Goal: Information Seeking & Learning: Check status

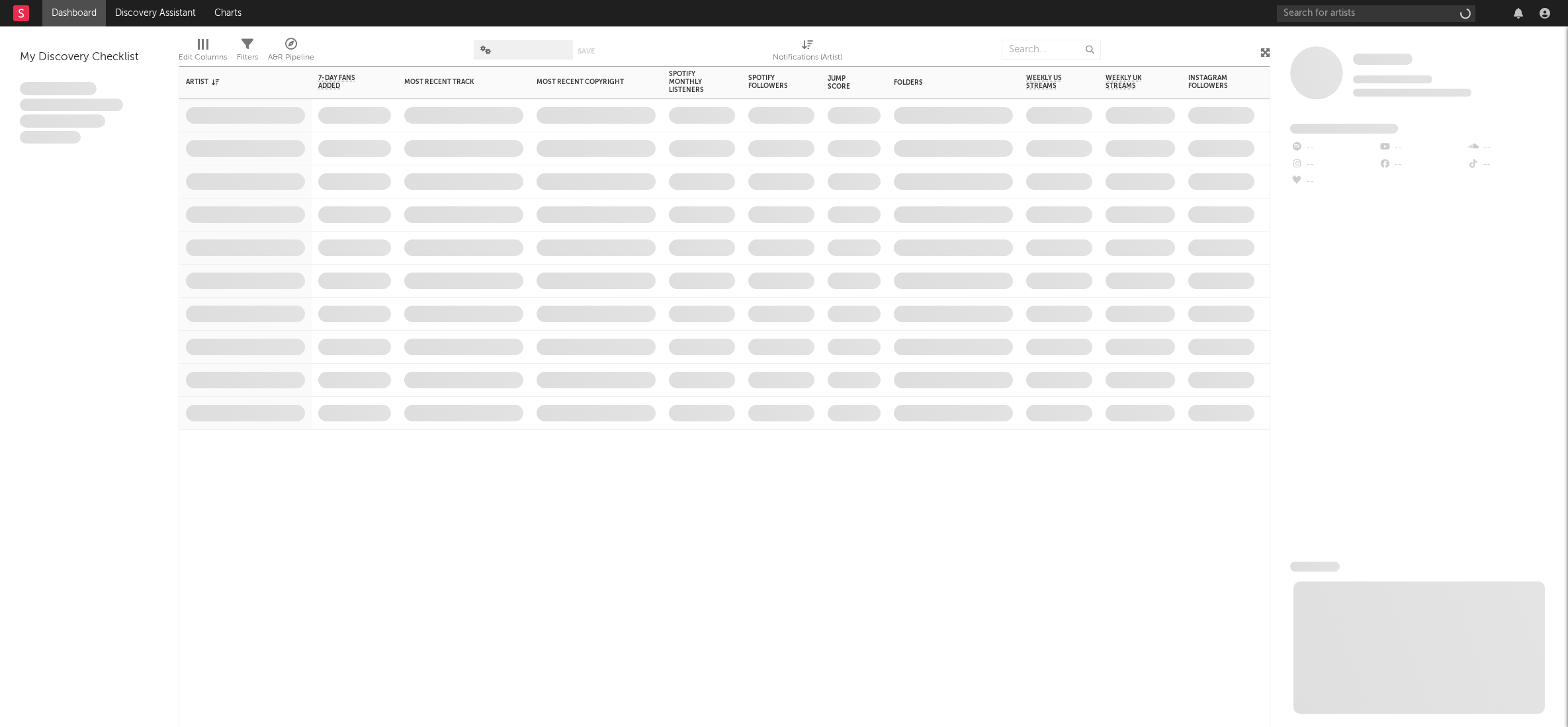
click at [786, 265] on span at bounding box center [782, 281] width 80 height 33
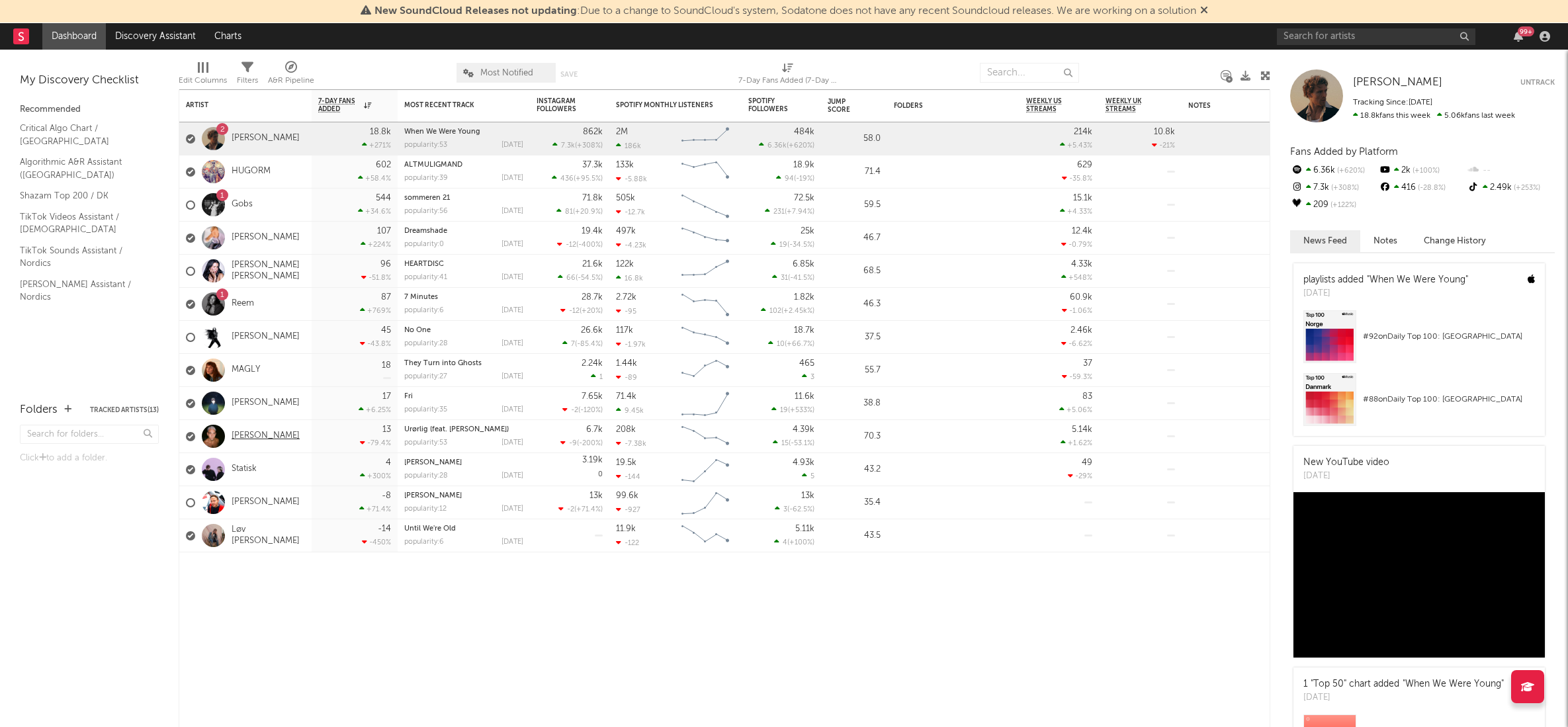
click at [248, 437] on link "[PERSON_NAME]" at bounding box center [265, 436] width 68 height 11
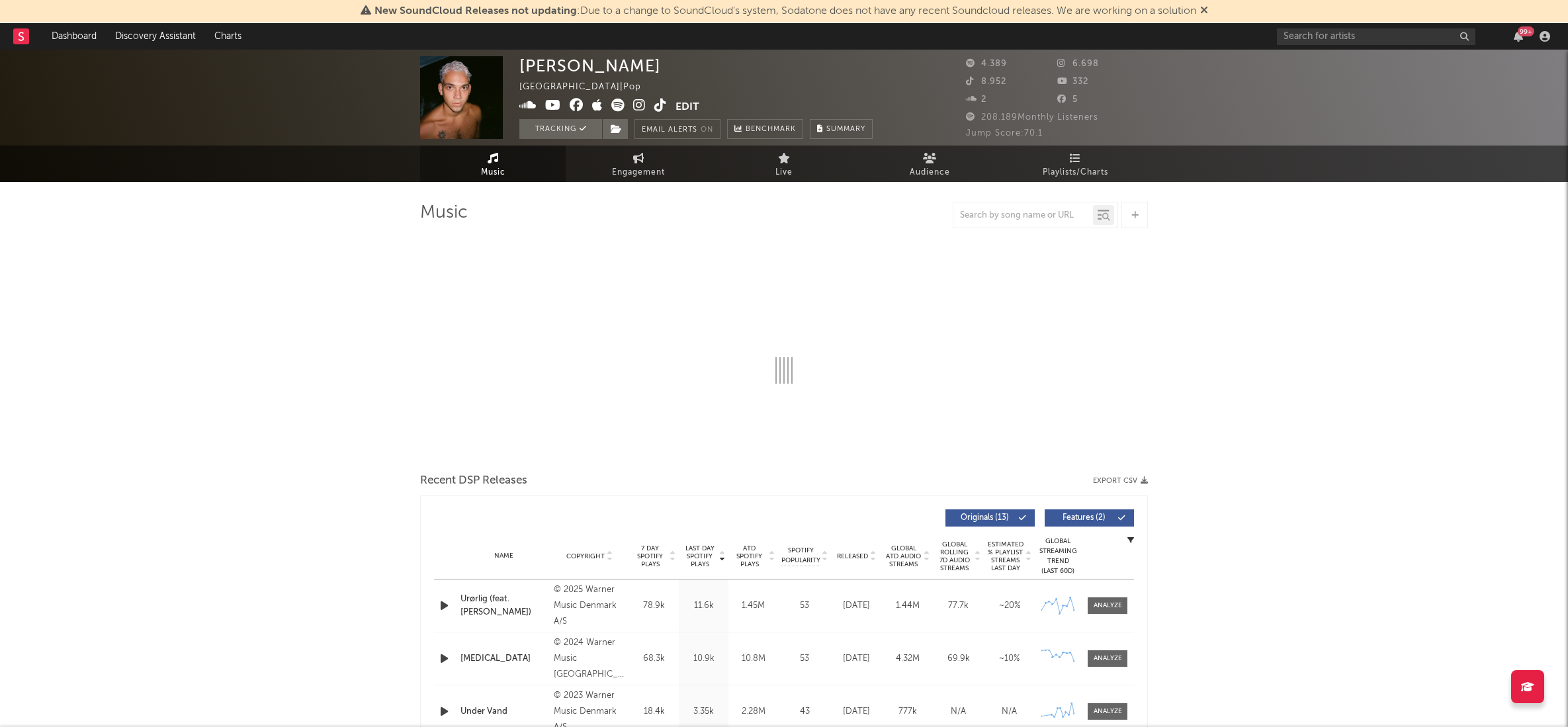
select select "6m"
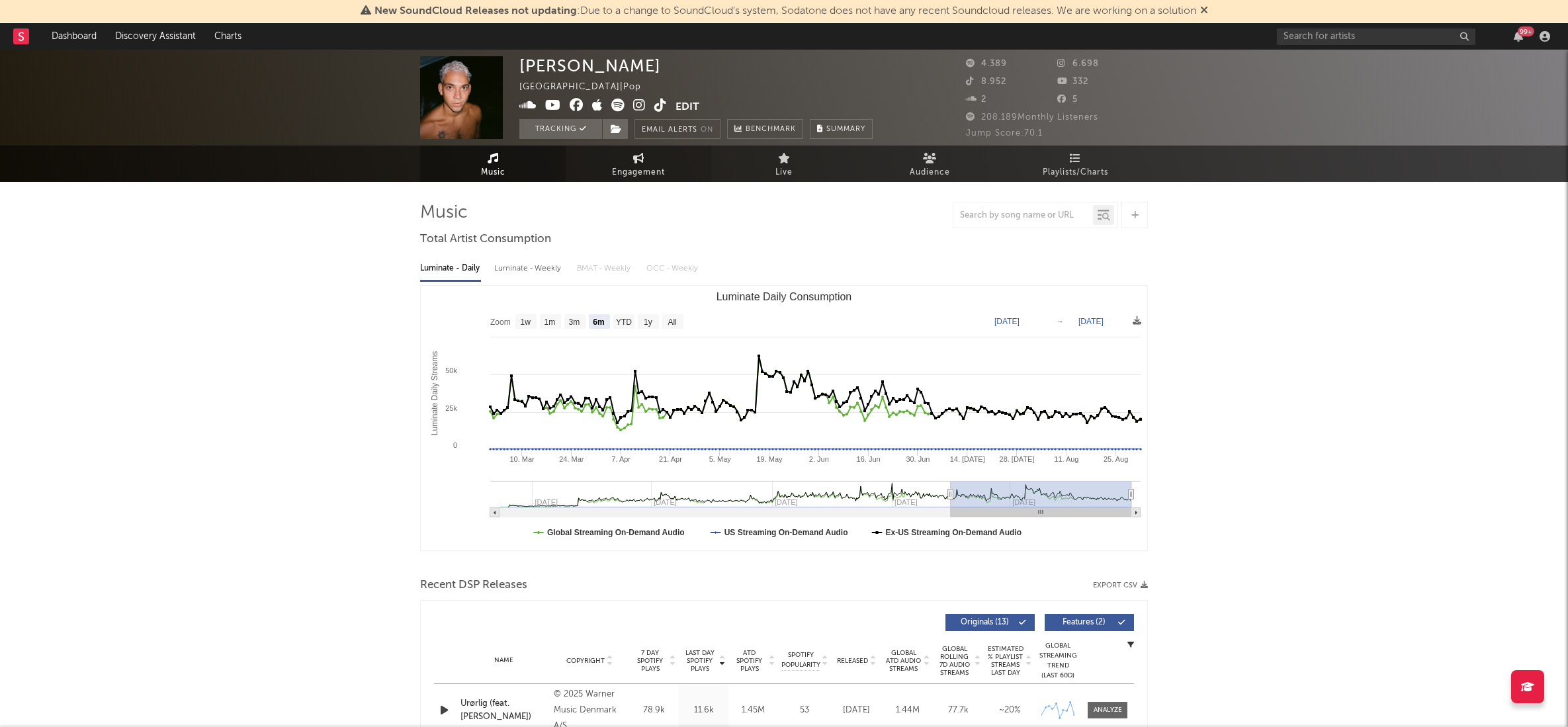
click at [635, 164] on span "Engagement" at bounding box center [638, 172] width 53 height 16
select select "1w"
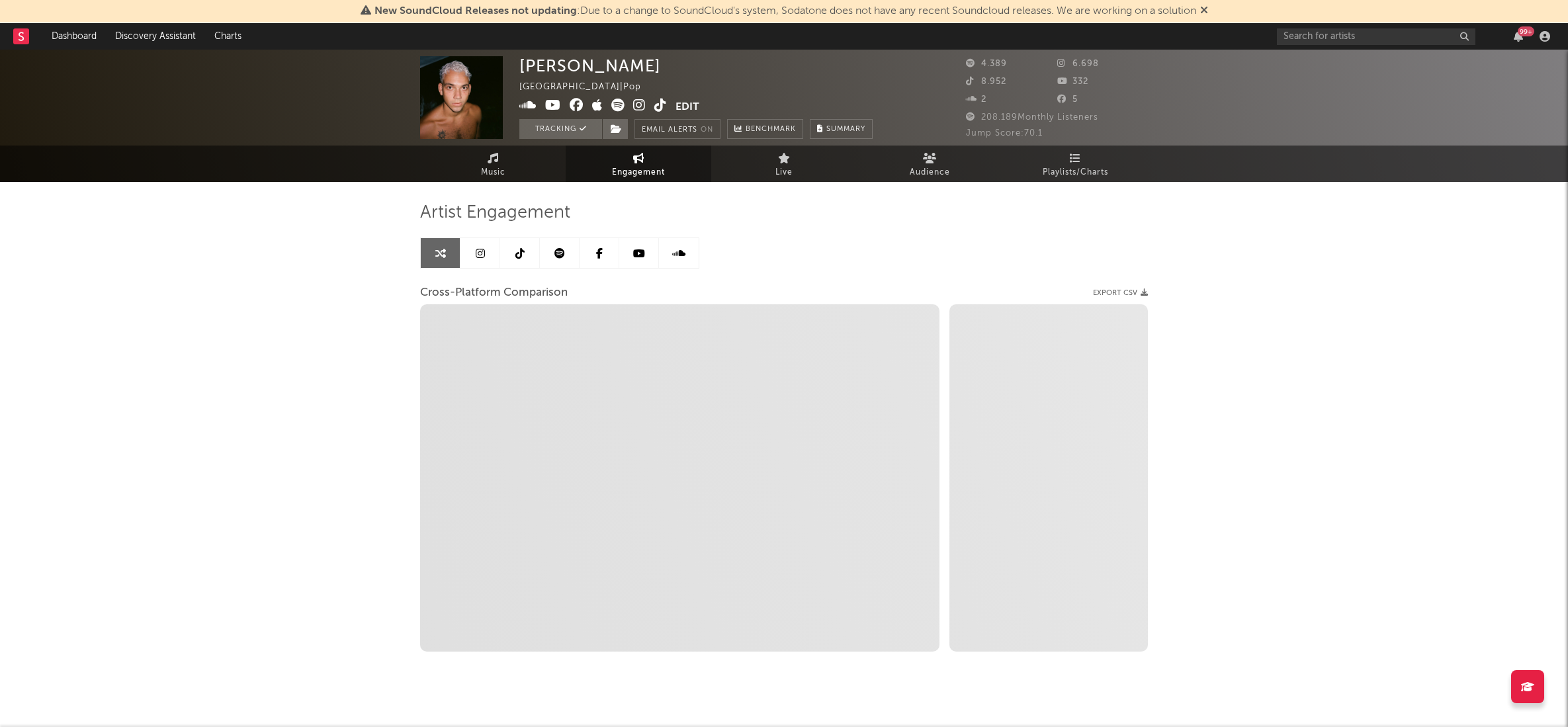
select select "1m"
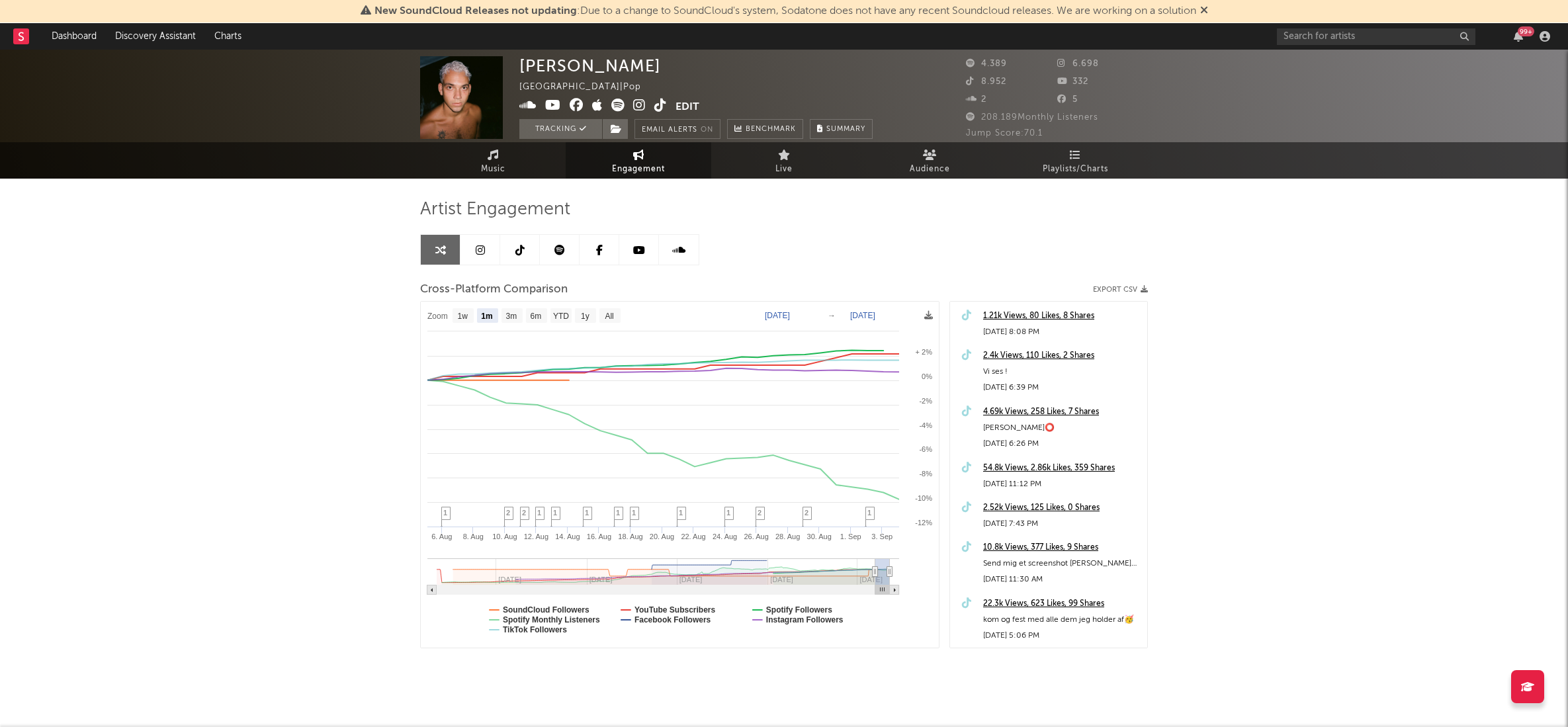
click at [483, 256] on link at bounding box center [480, 250] width 40 height 30
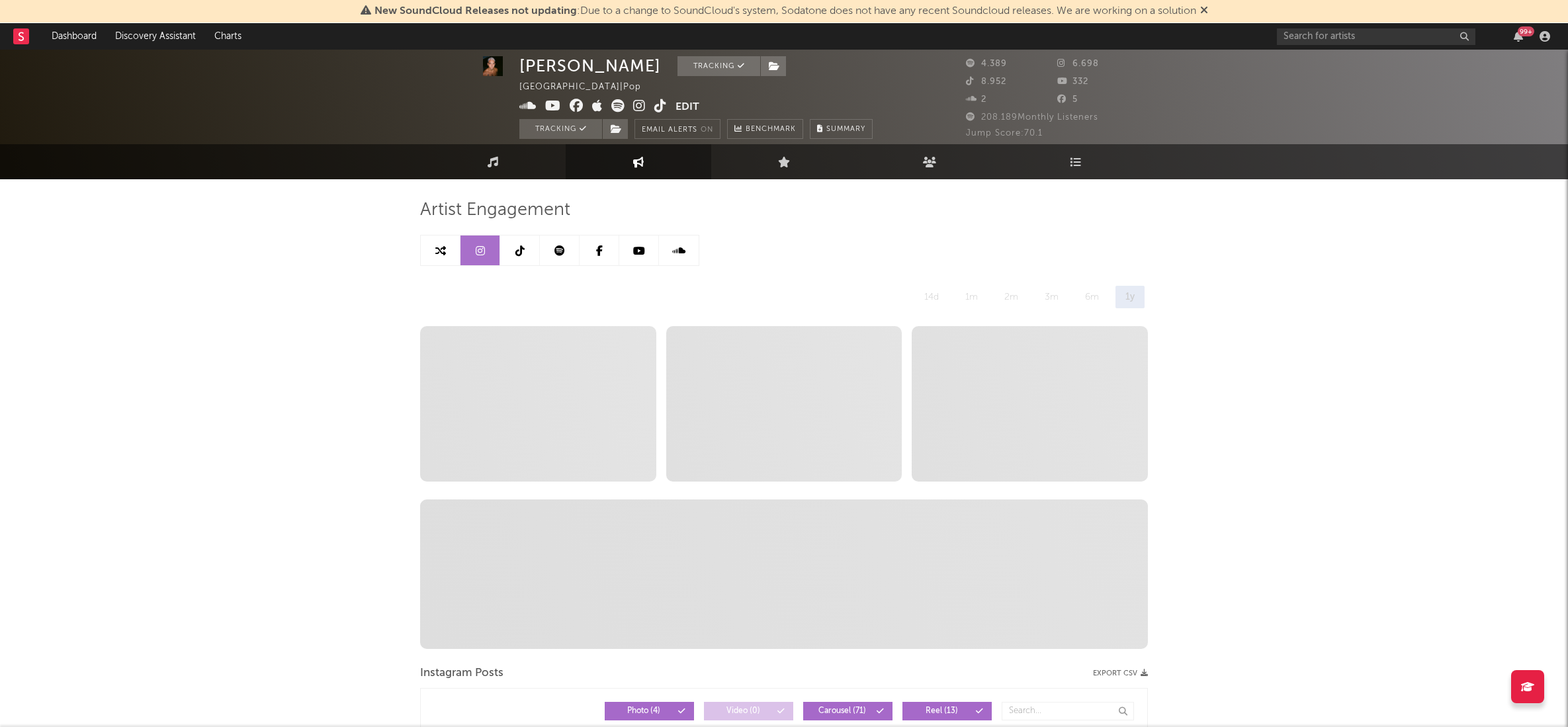
select select "6m"
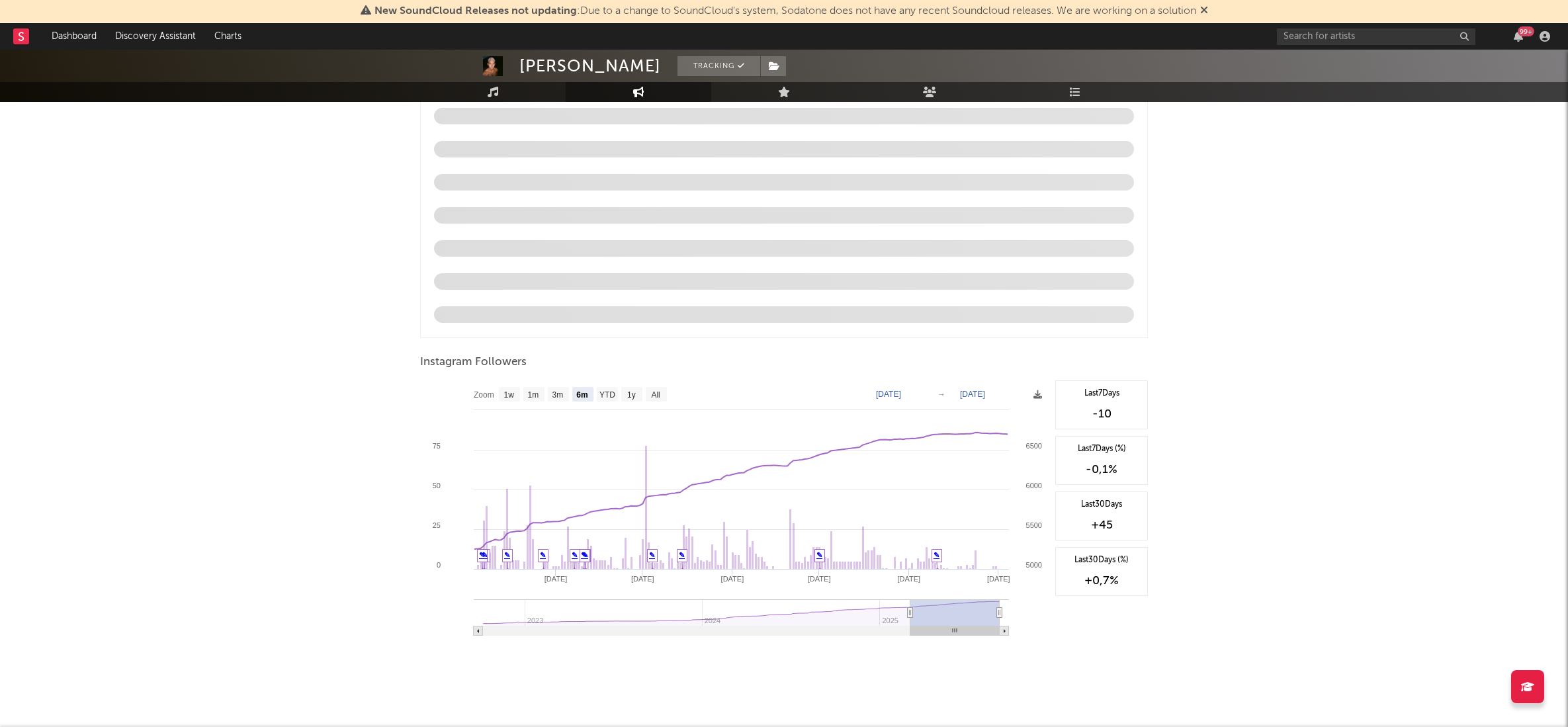
scroll to position [1248, 0]
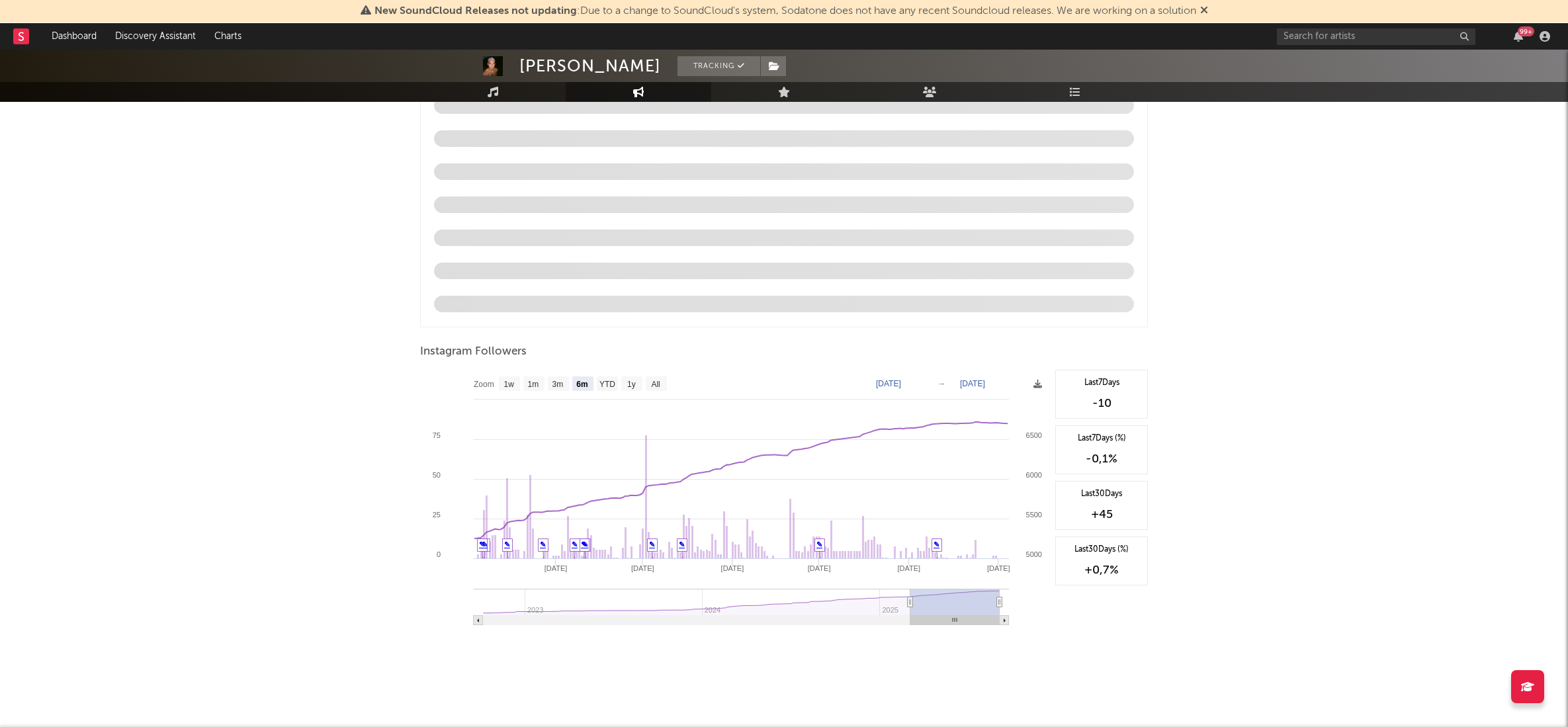
click at [901, 382] on text "[DATE]" at bounding box center [888, 384] width 25 height 9
click at [927, 381] on input "[DATE]" at bounding box center [897, 384] width 61 height 14
type input "[DATE]"
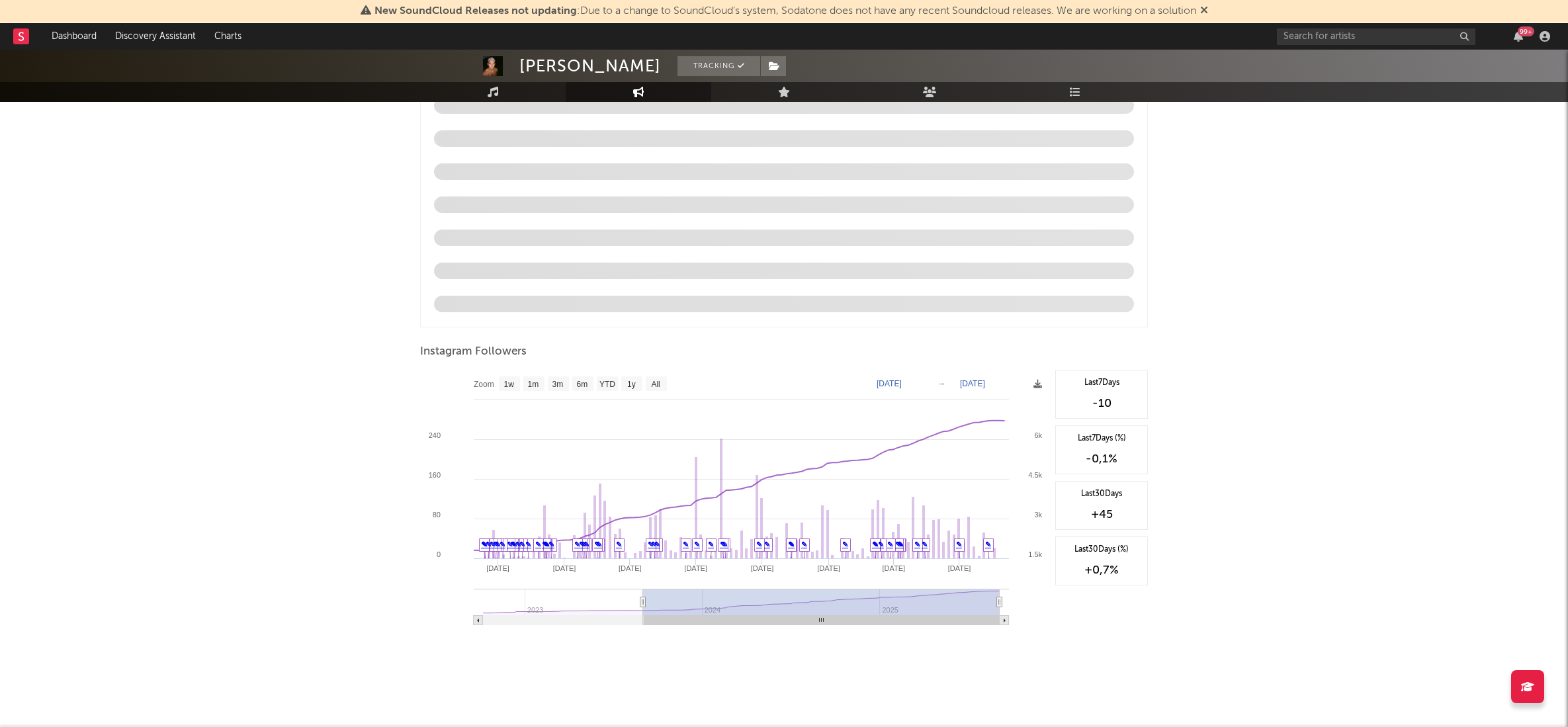
click at [985, 384] on text "[DATE]" at bounding box center [972, 384] width 25 height 9
click at [1011, 382] on input "[DATE]" at bounding box center [980, 384] width 61 height 14
type input "[DATE]"
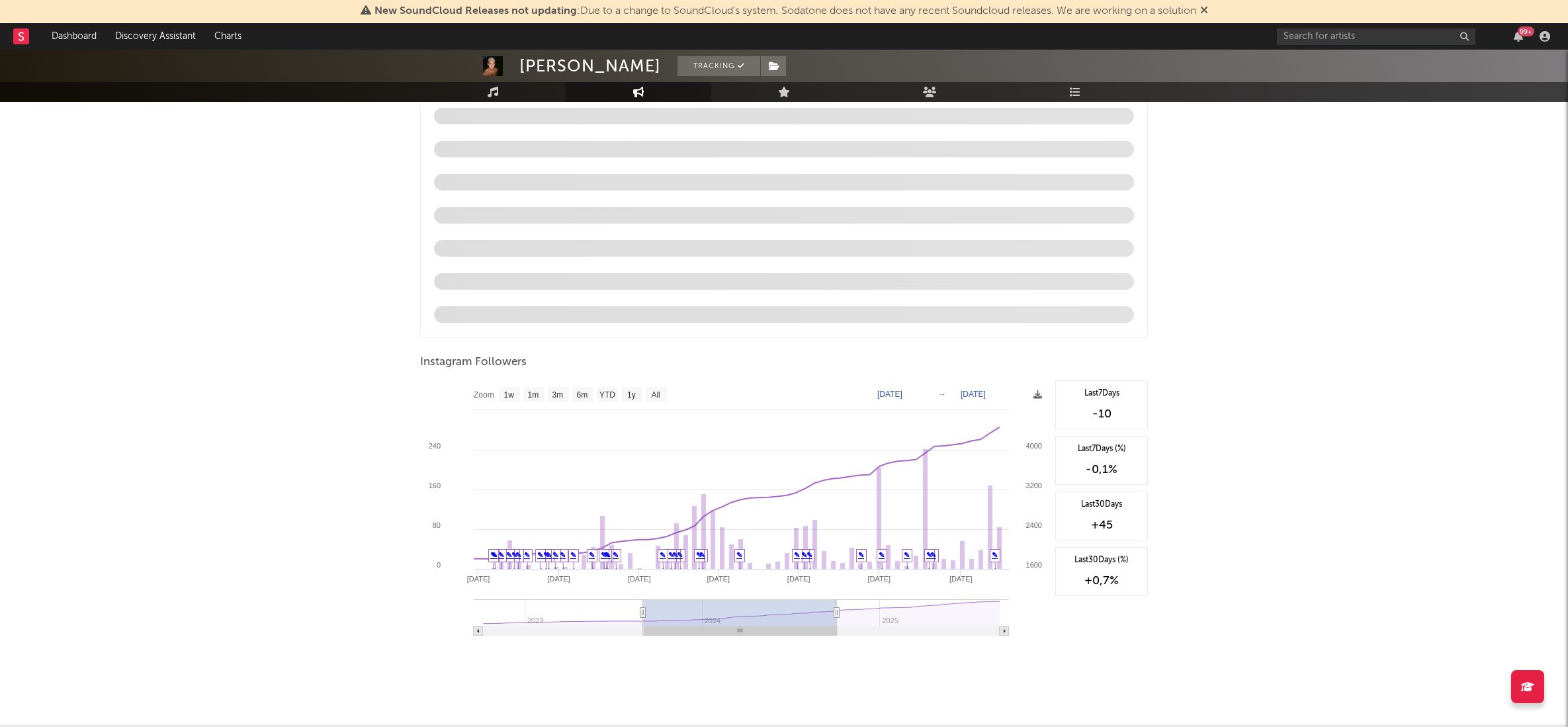
scroll to position [1241, 0]
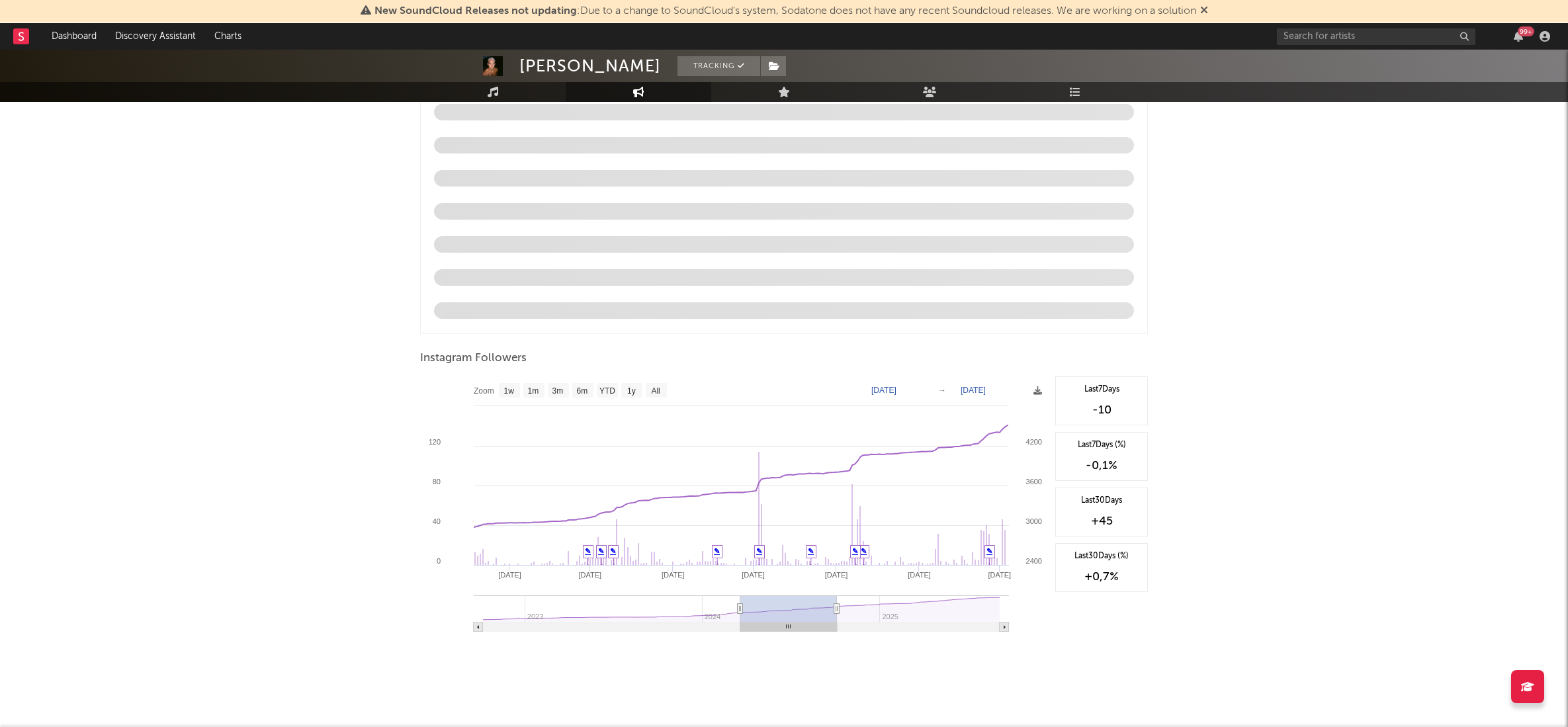
type input "[DATE]"
select select "6m"
drag, startPoint x: 641, startPoint y: 608, endPoint x: 777, endPoint y: 611, distance: 136.0
click at [777, 611] on icon at bounding box center [776, 610] width 5 height 10
type input "[DATE]"
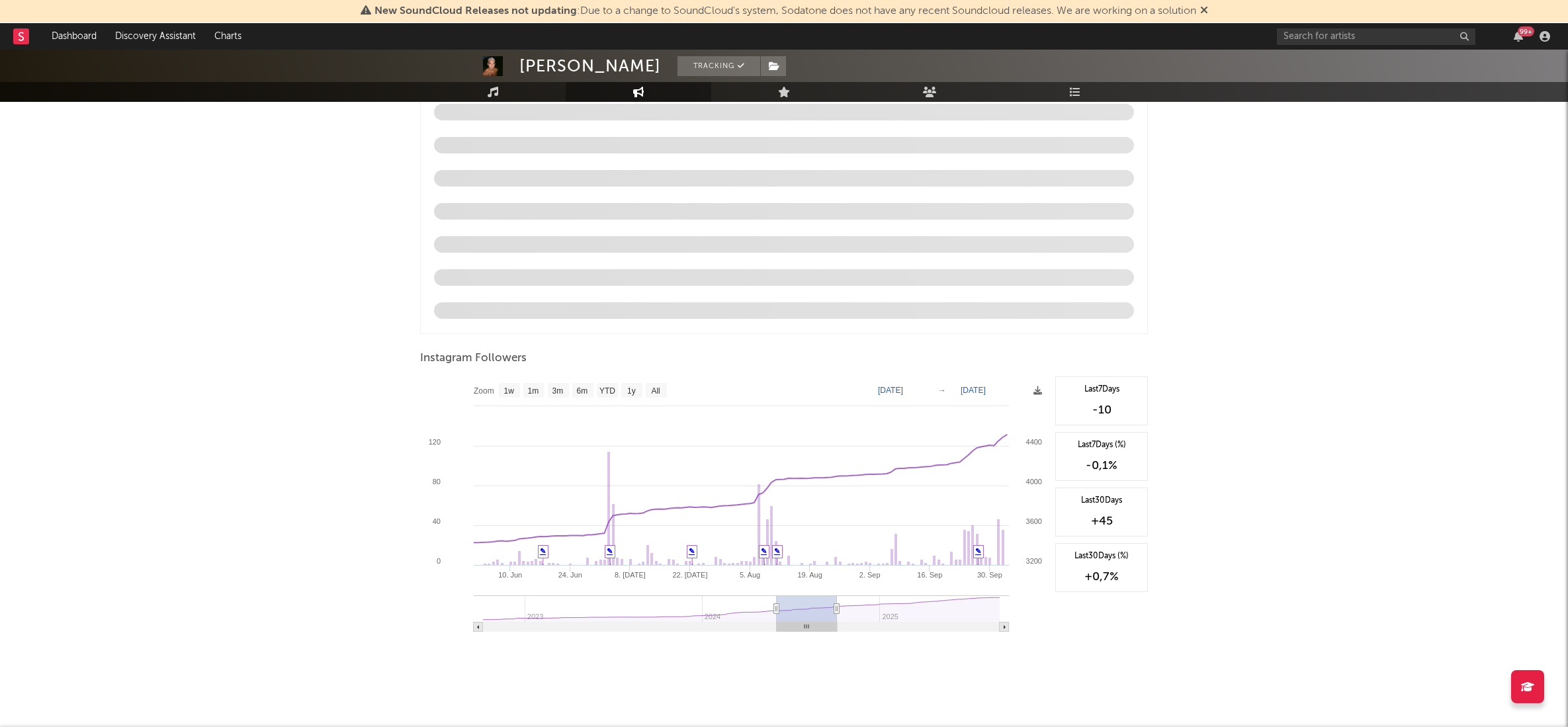
type input "[DATE]"
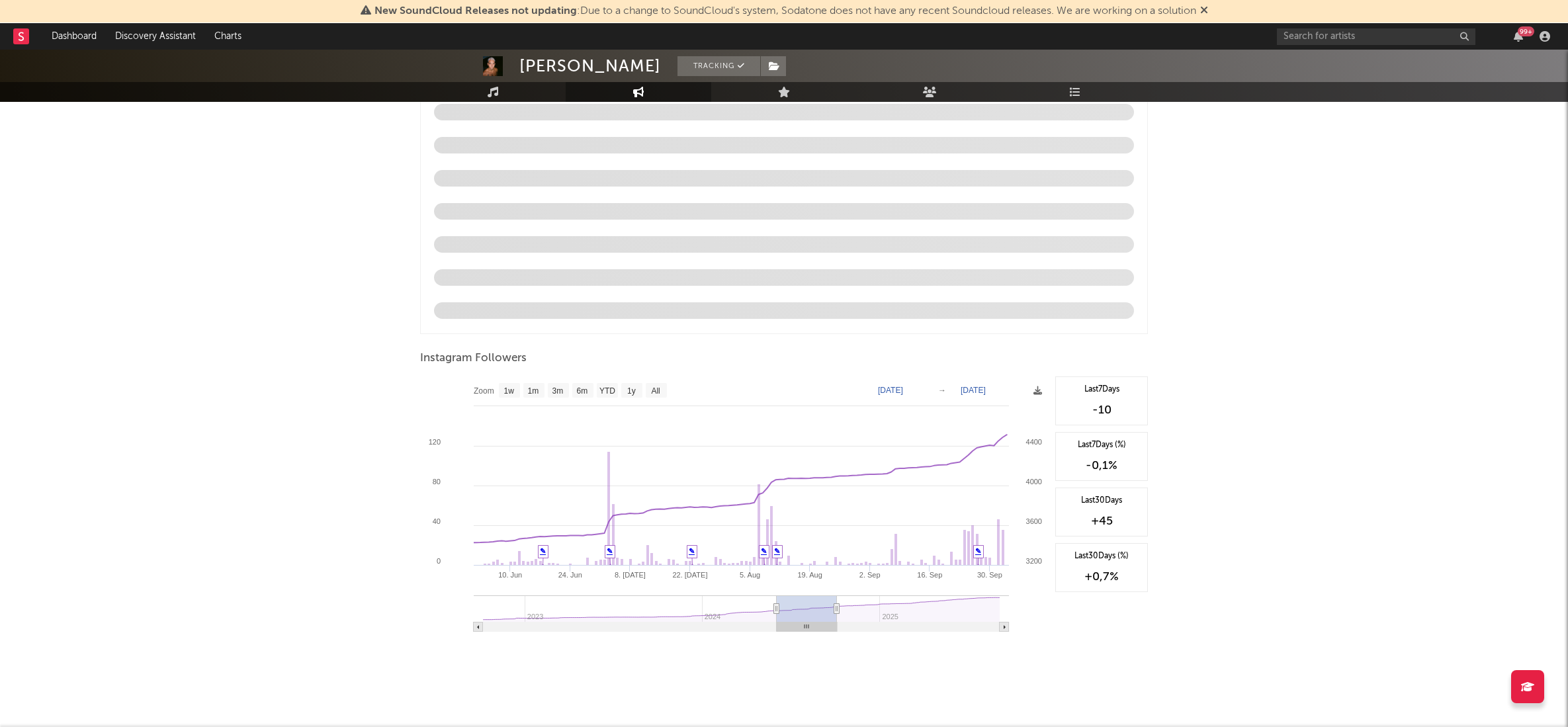
type input "[DATE]"
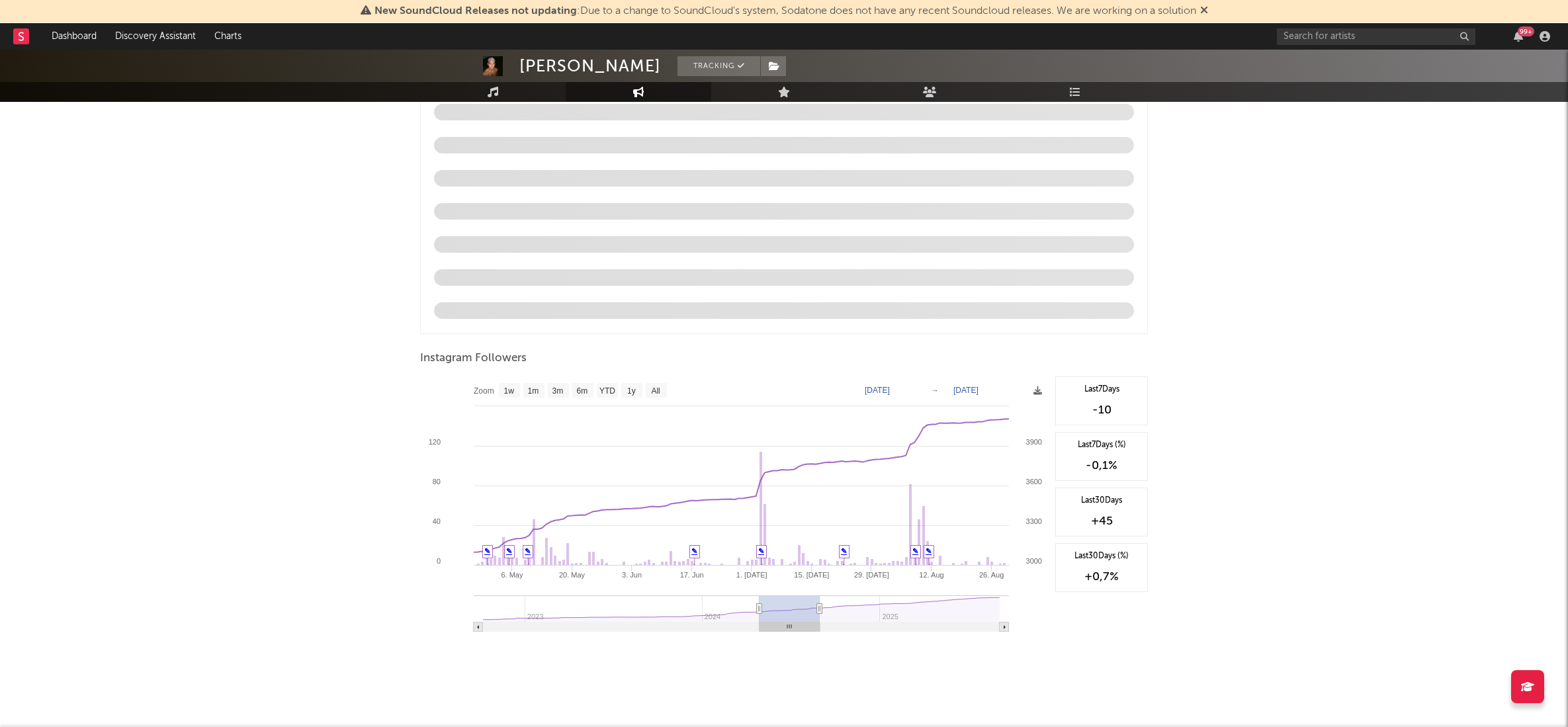
type input "[DATE]"
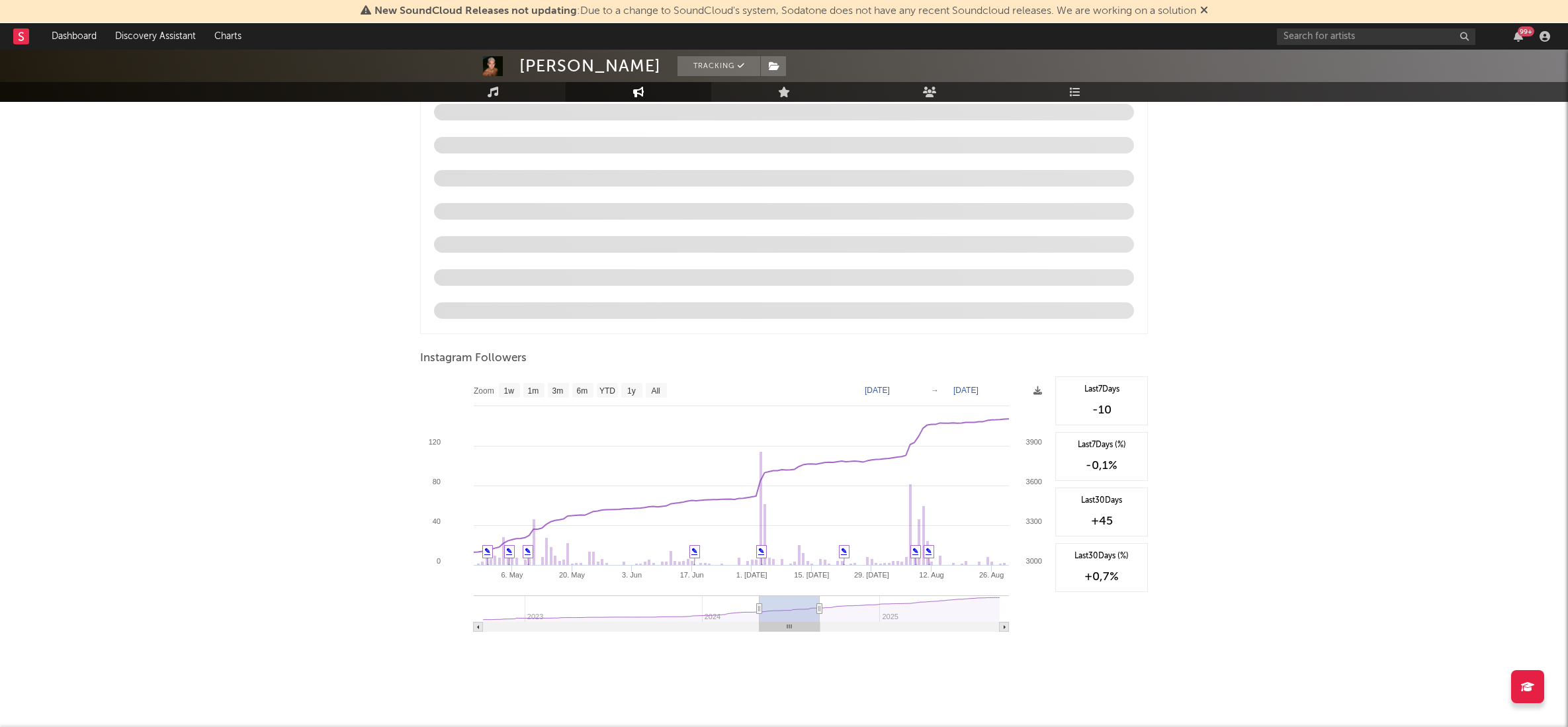
type input "[DATE]"
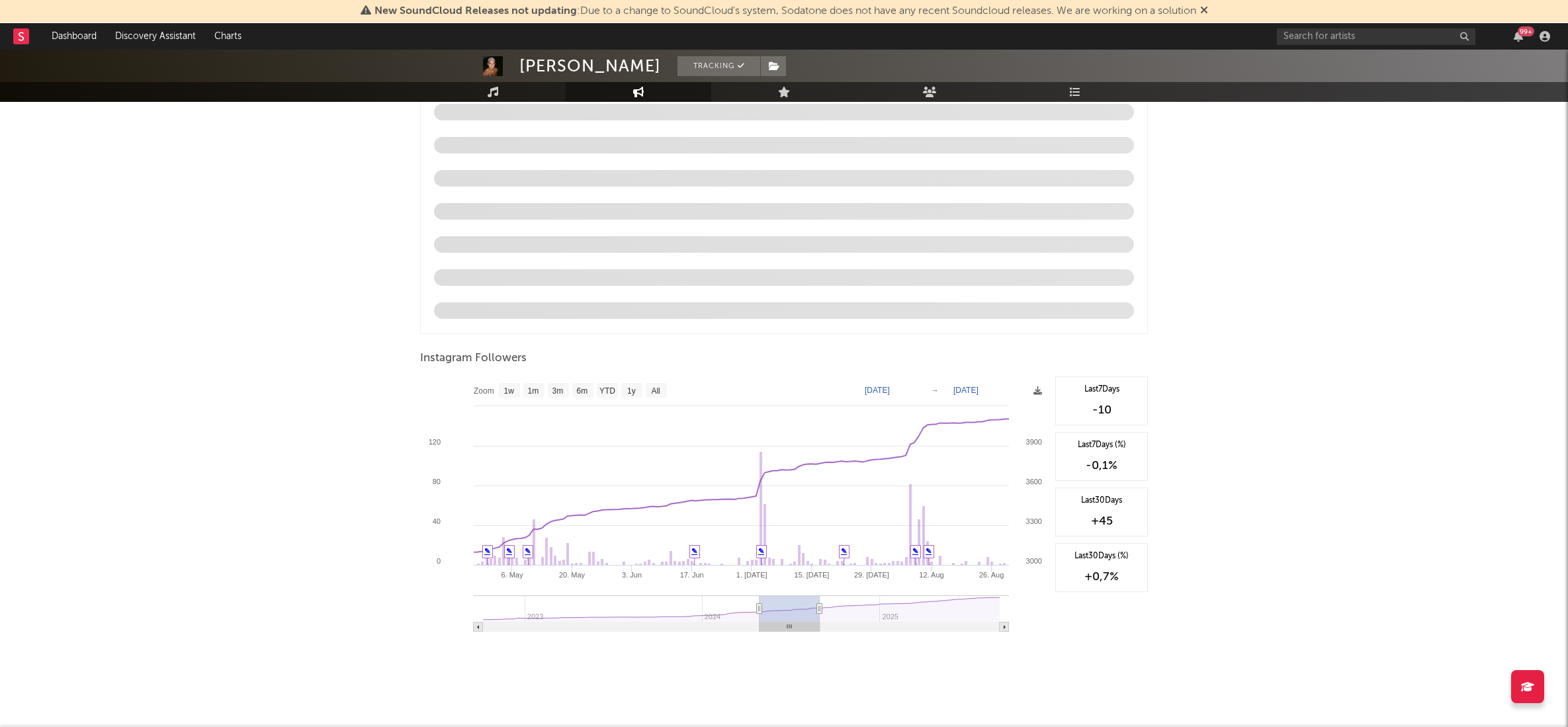
type input "[DATE]"
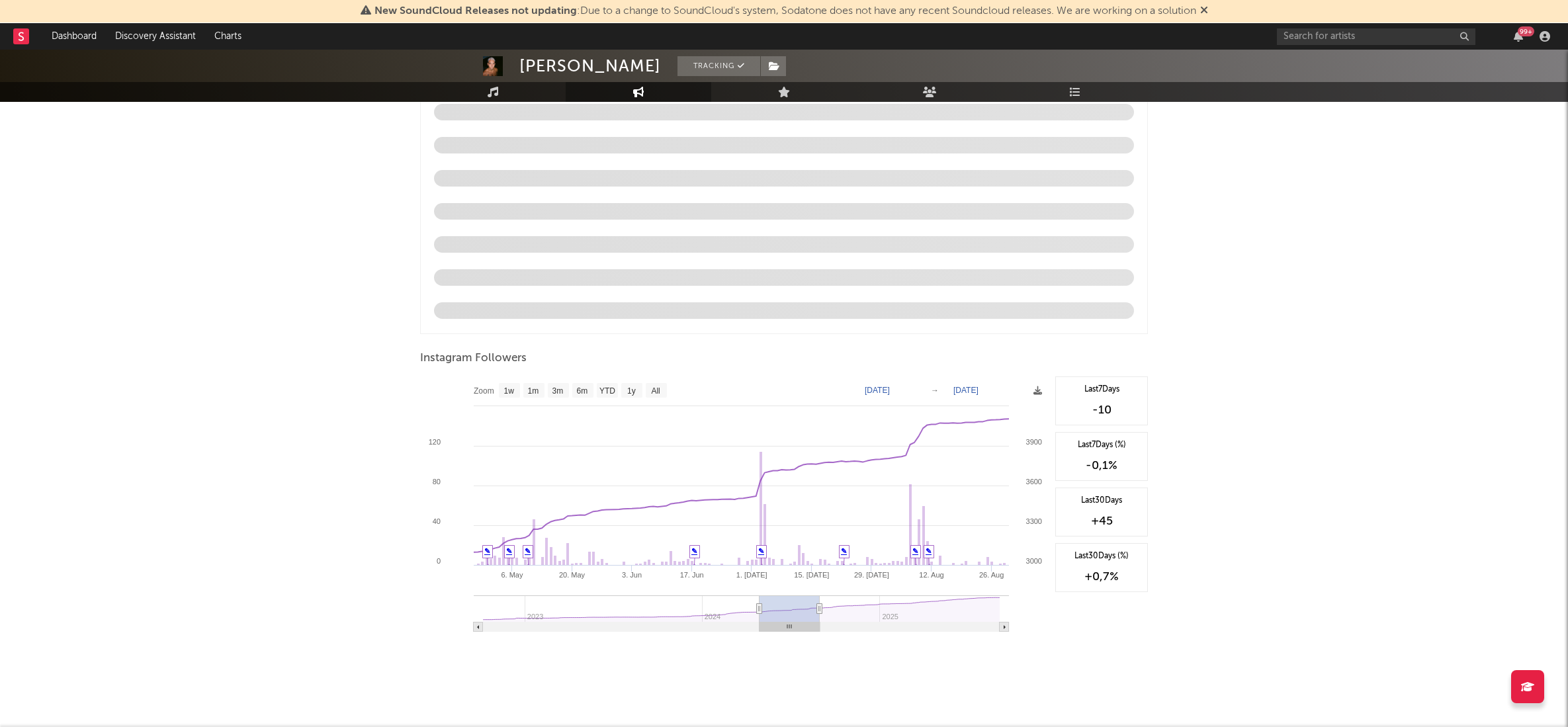
type input "[DATE]"
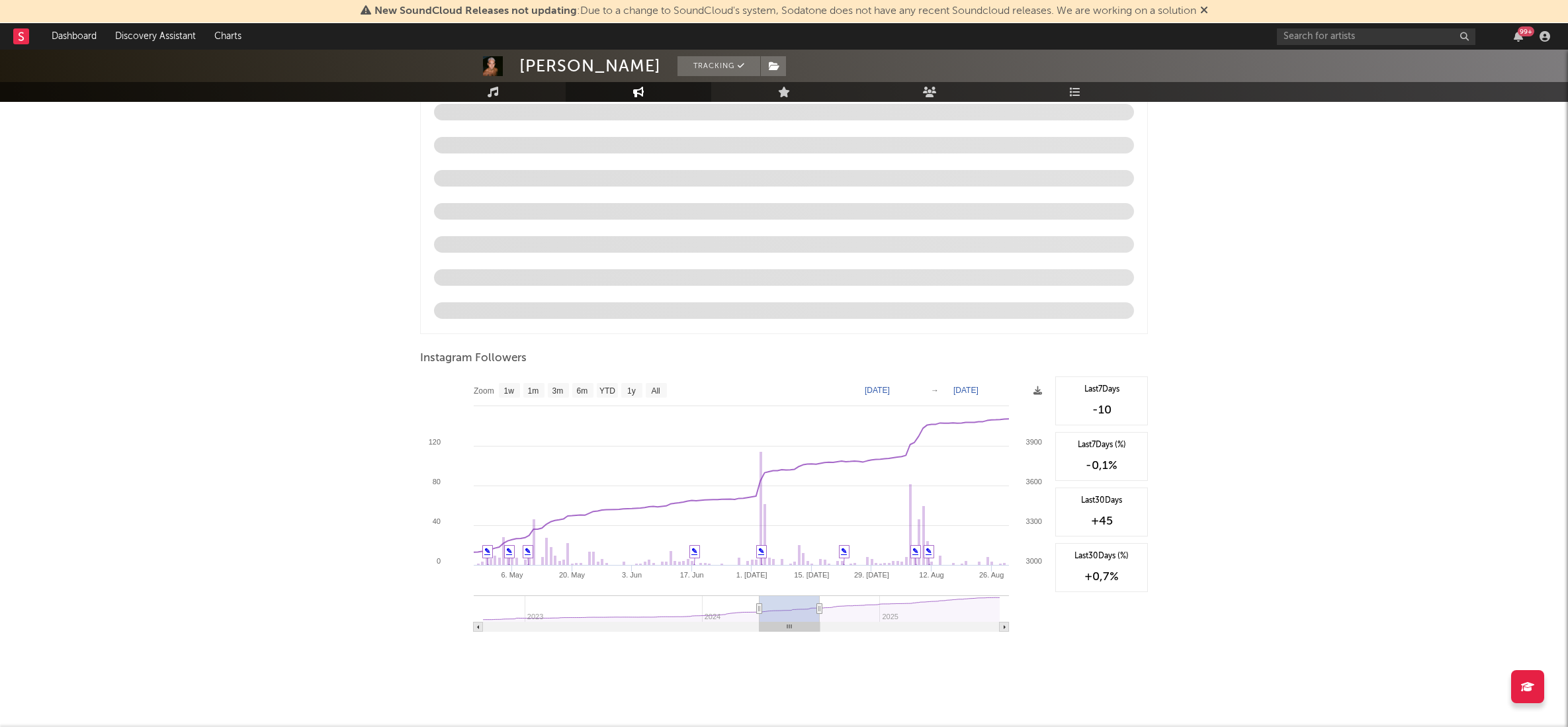
type input "[DATE]"
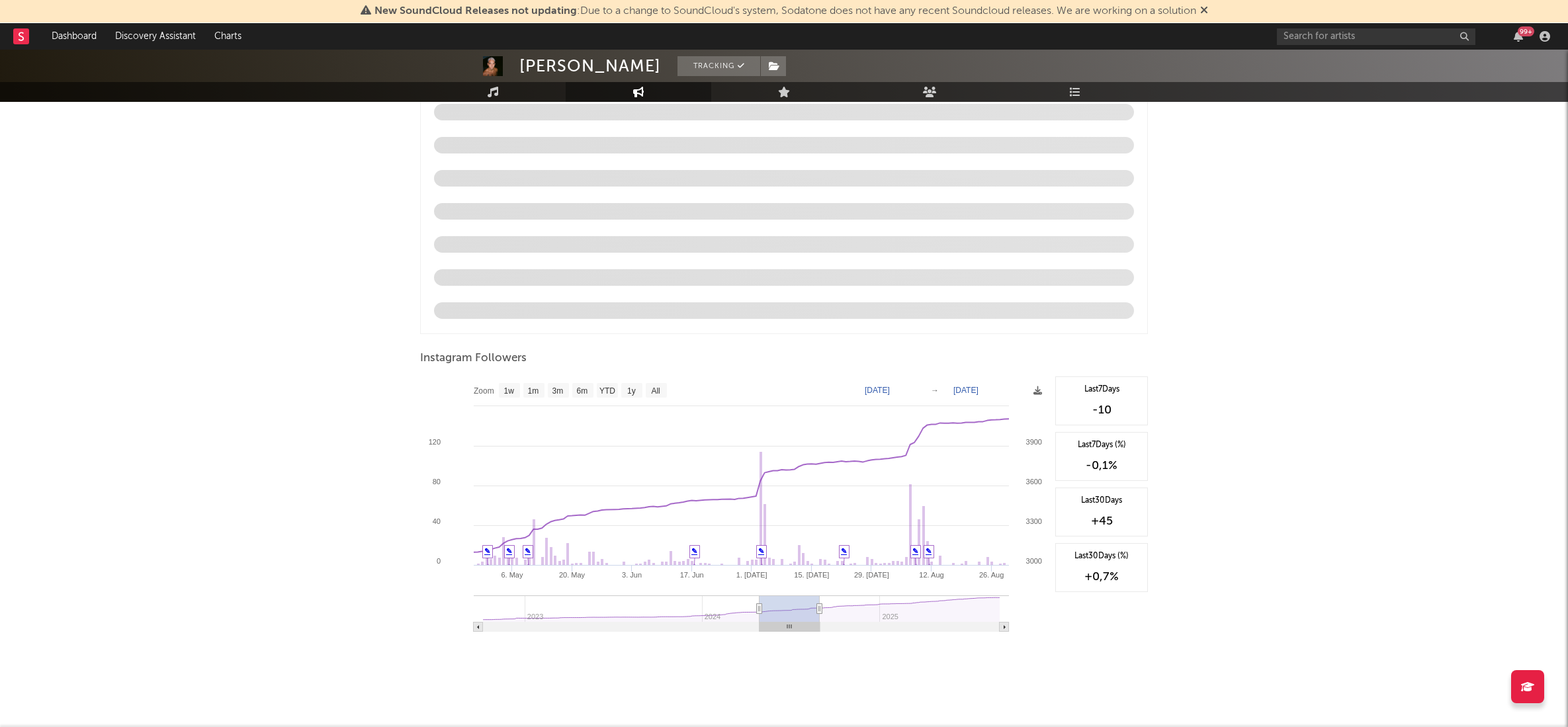
type input "[DATE]"
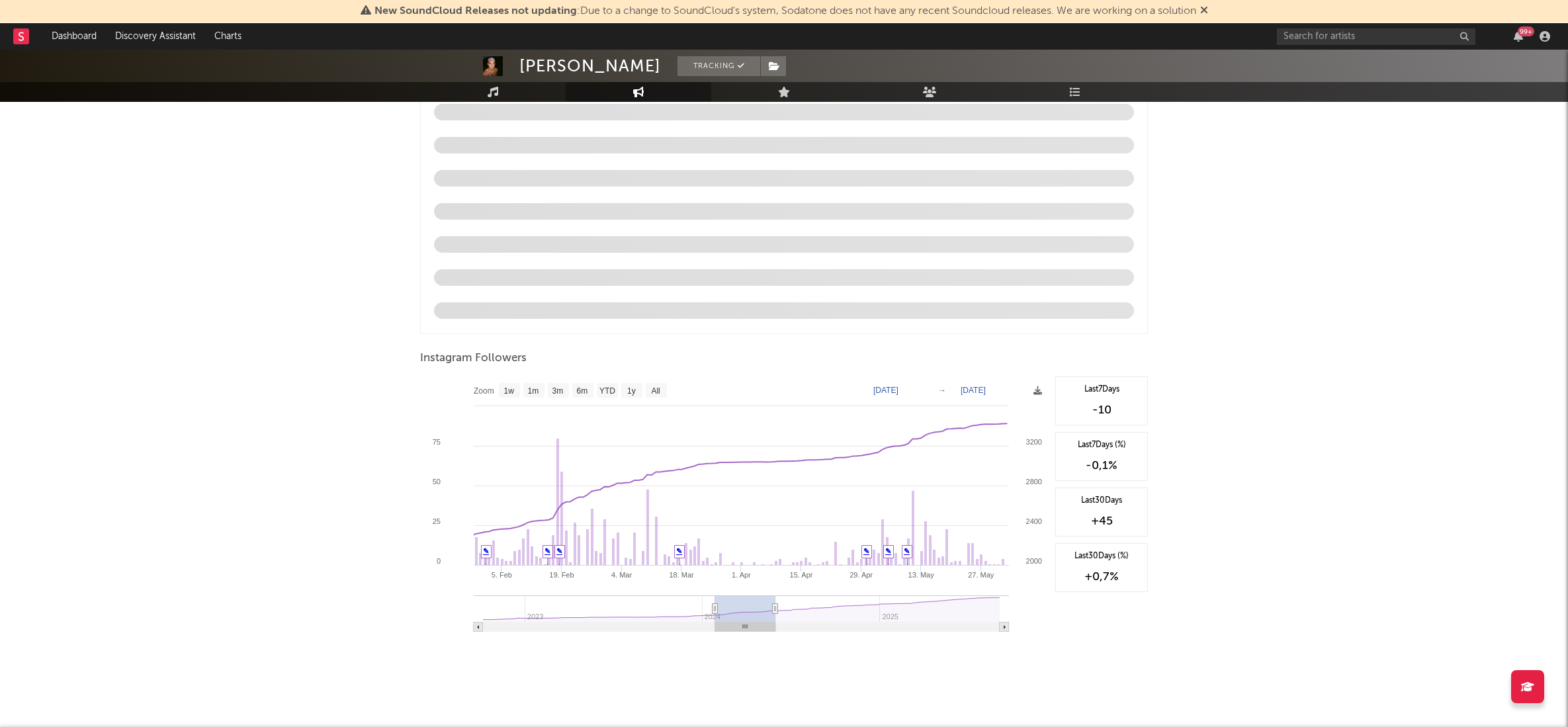
type input "[DATE]"
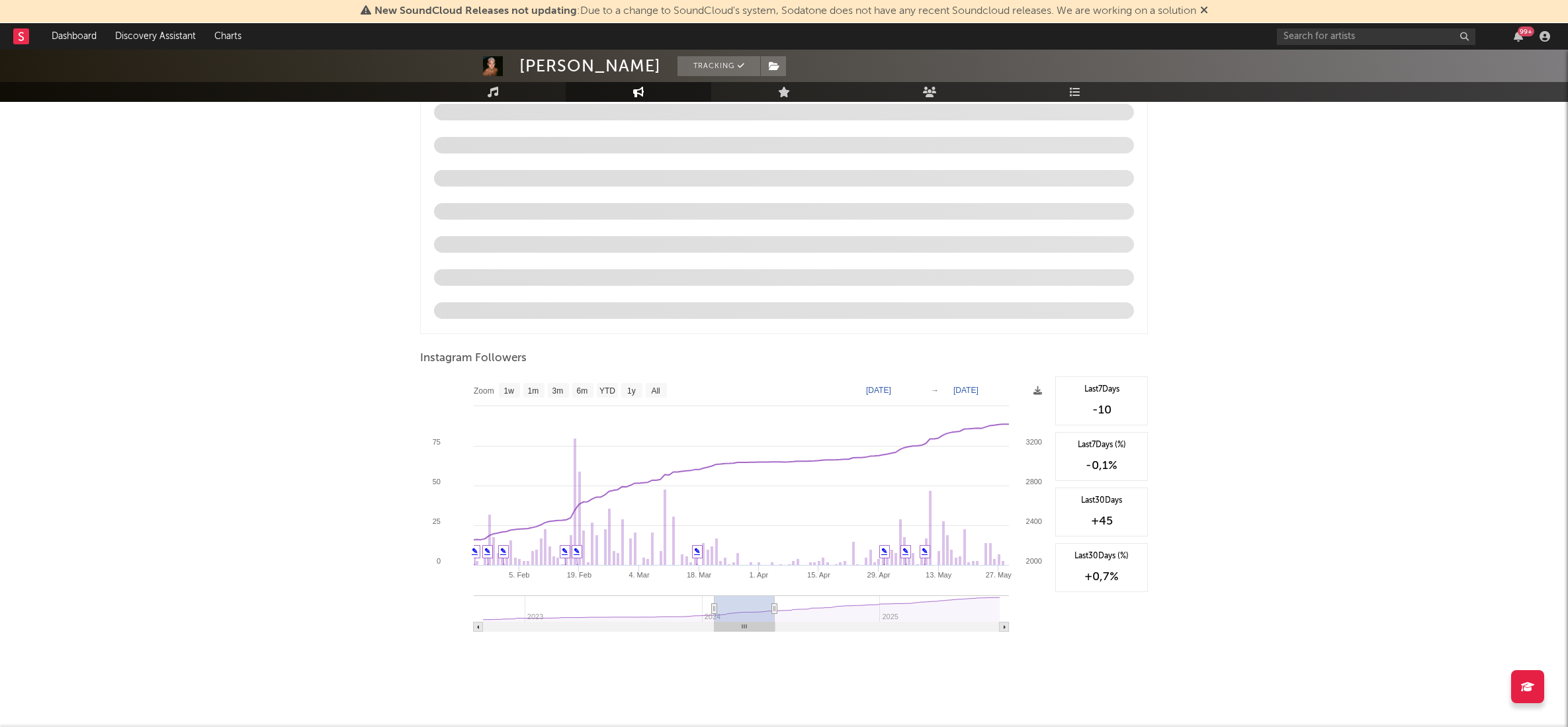
type input "[DATE]"
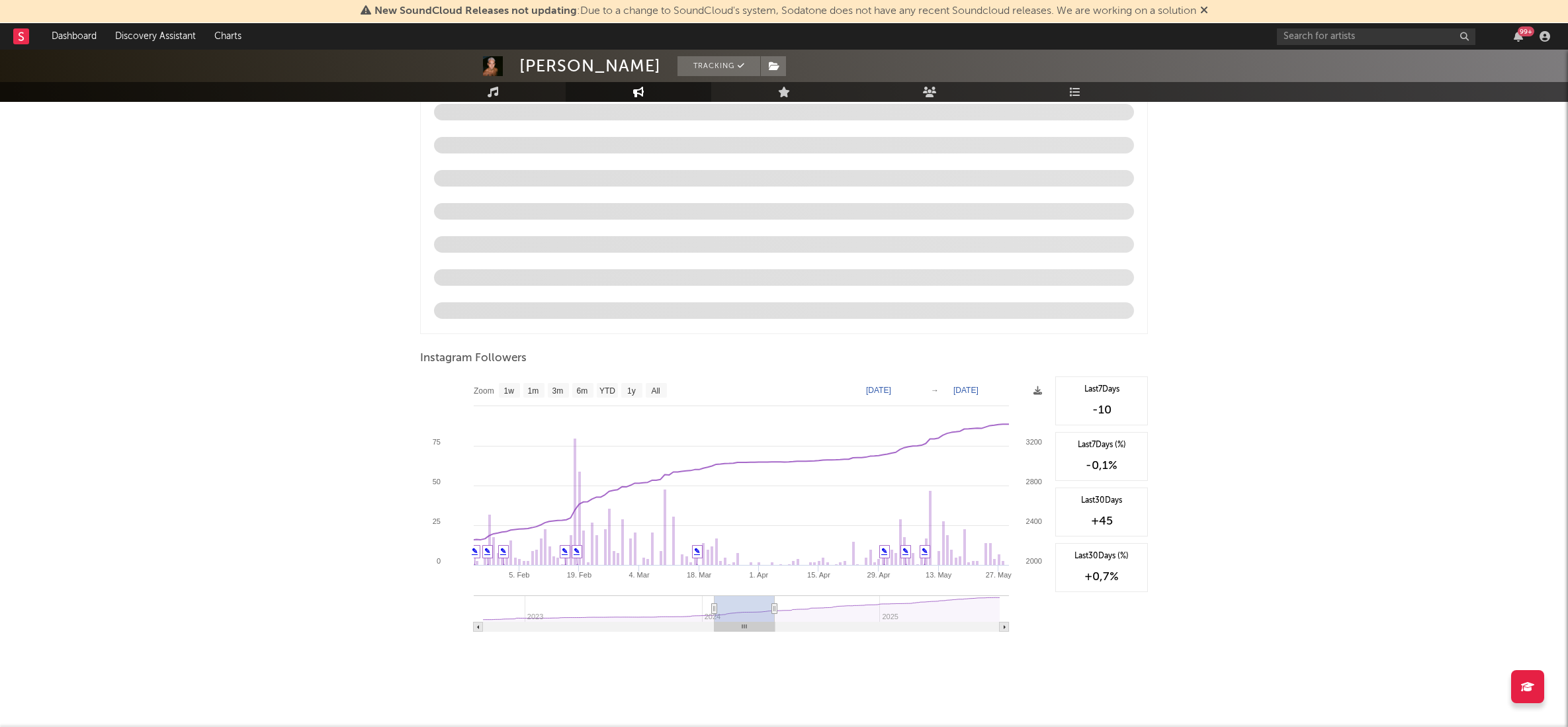
type input "[DATE]"
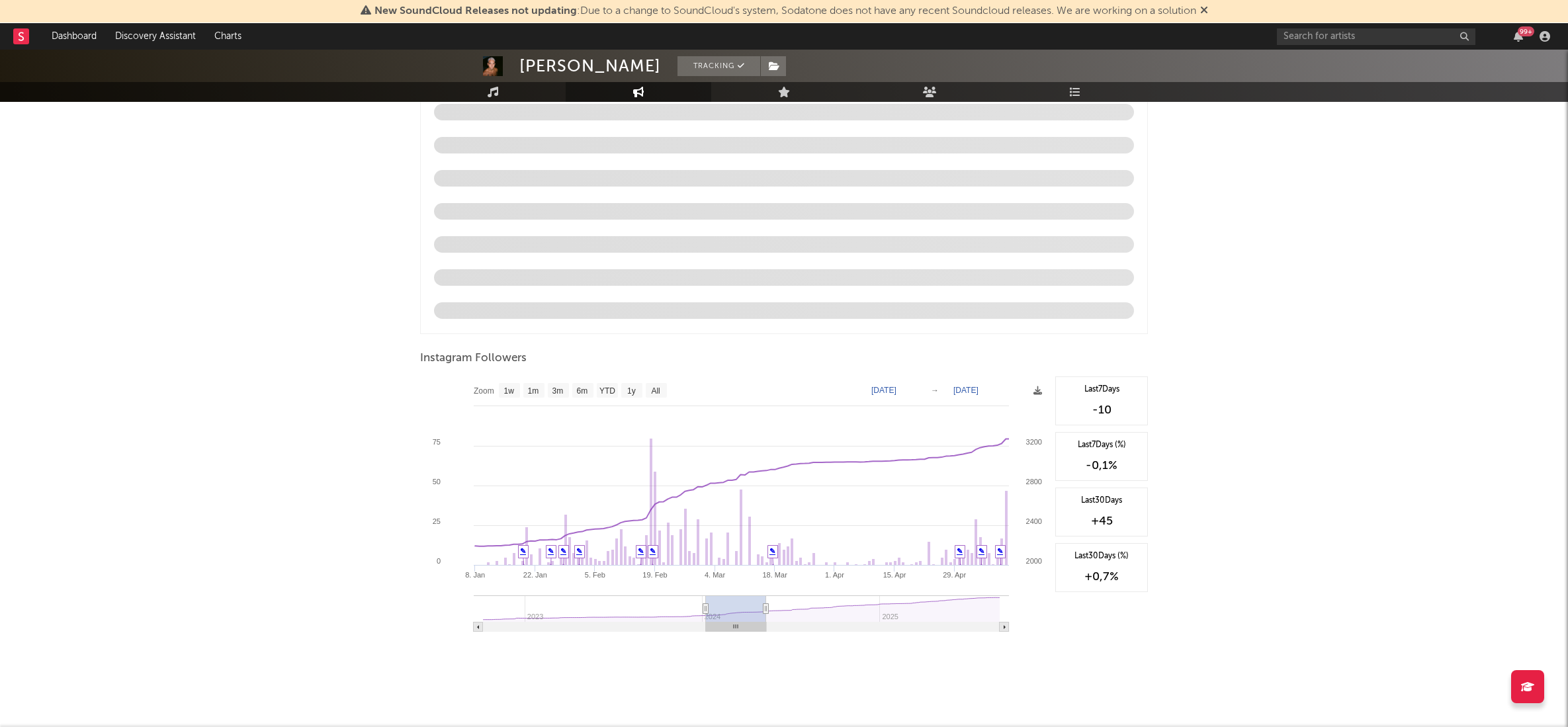
type input "[DATE]"
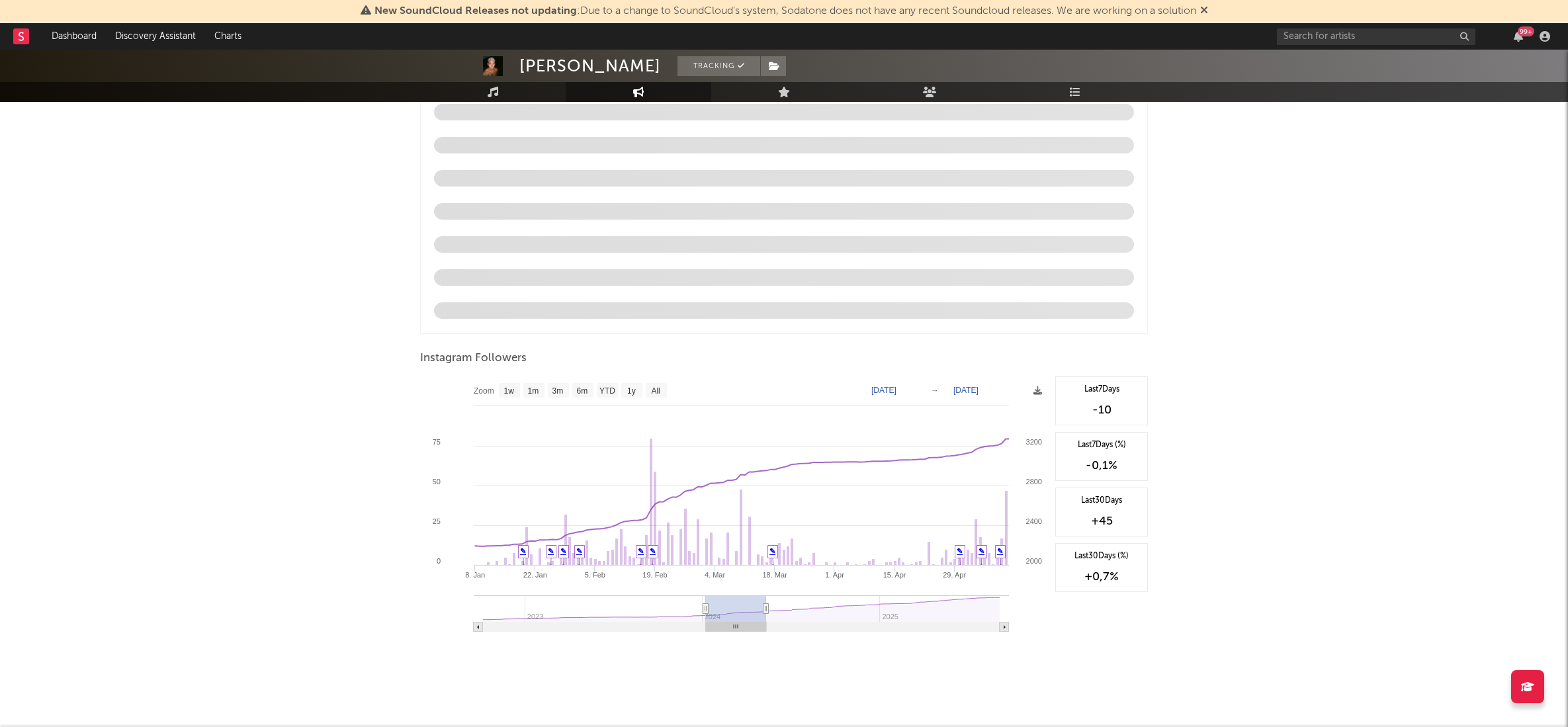
type input "[DATE]"
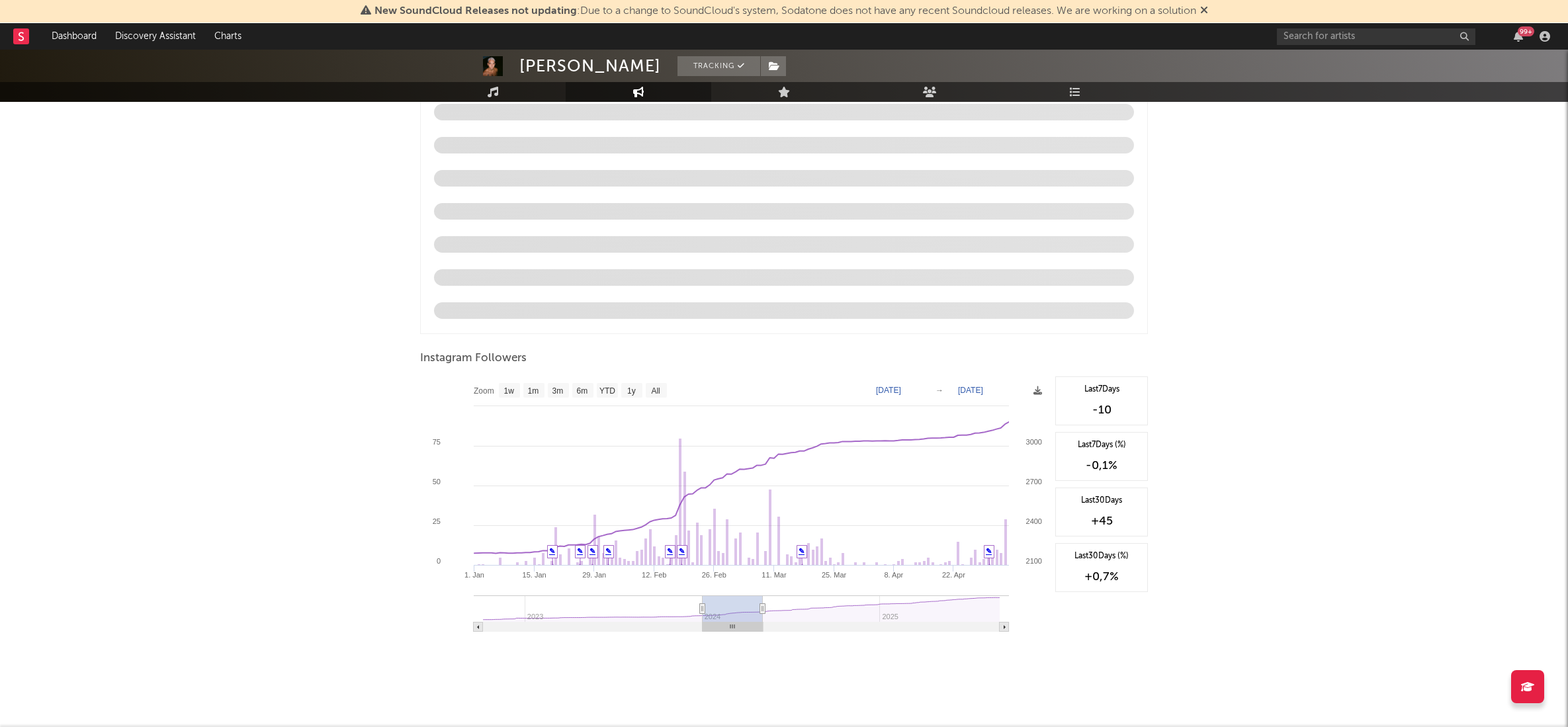
type input "[DATE]"
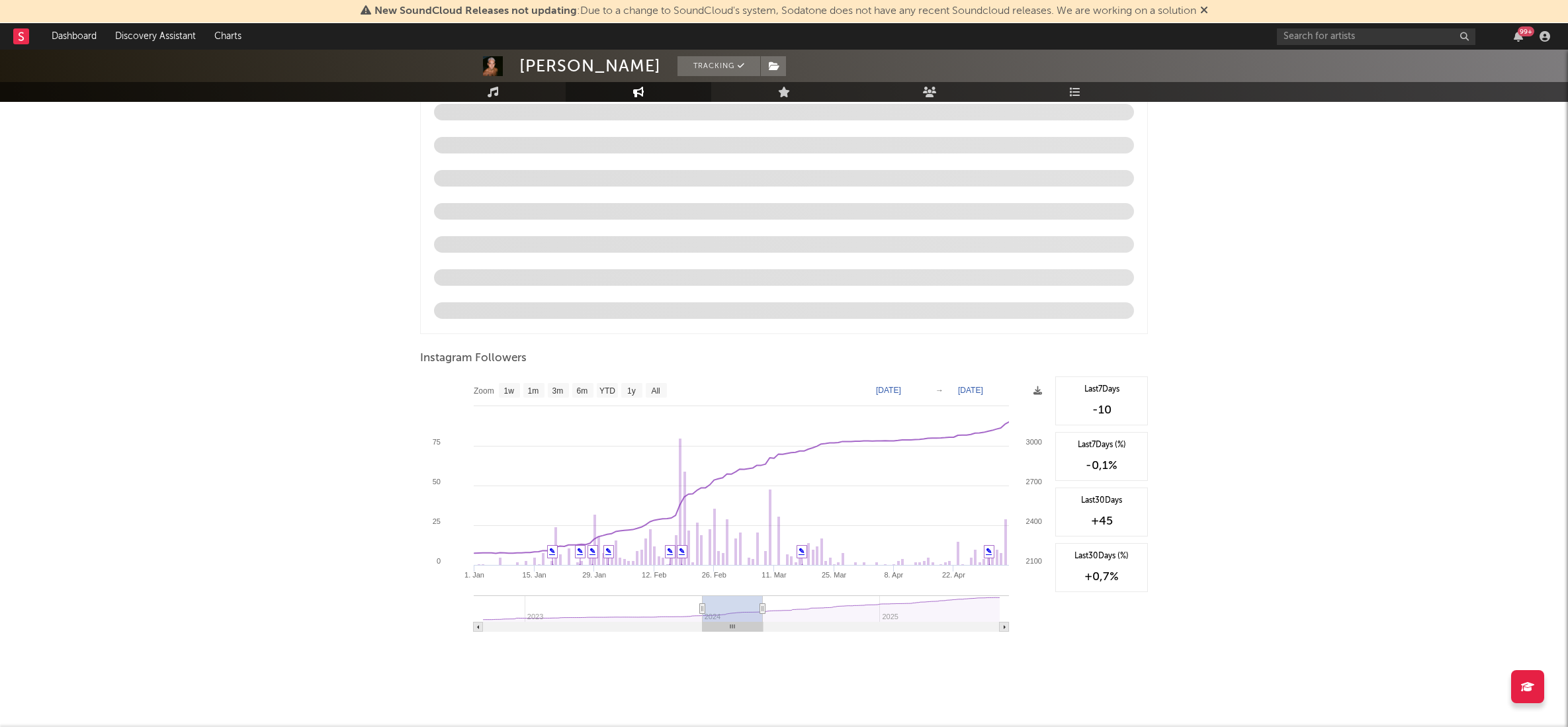
type input "[DATE]"
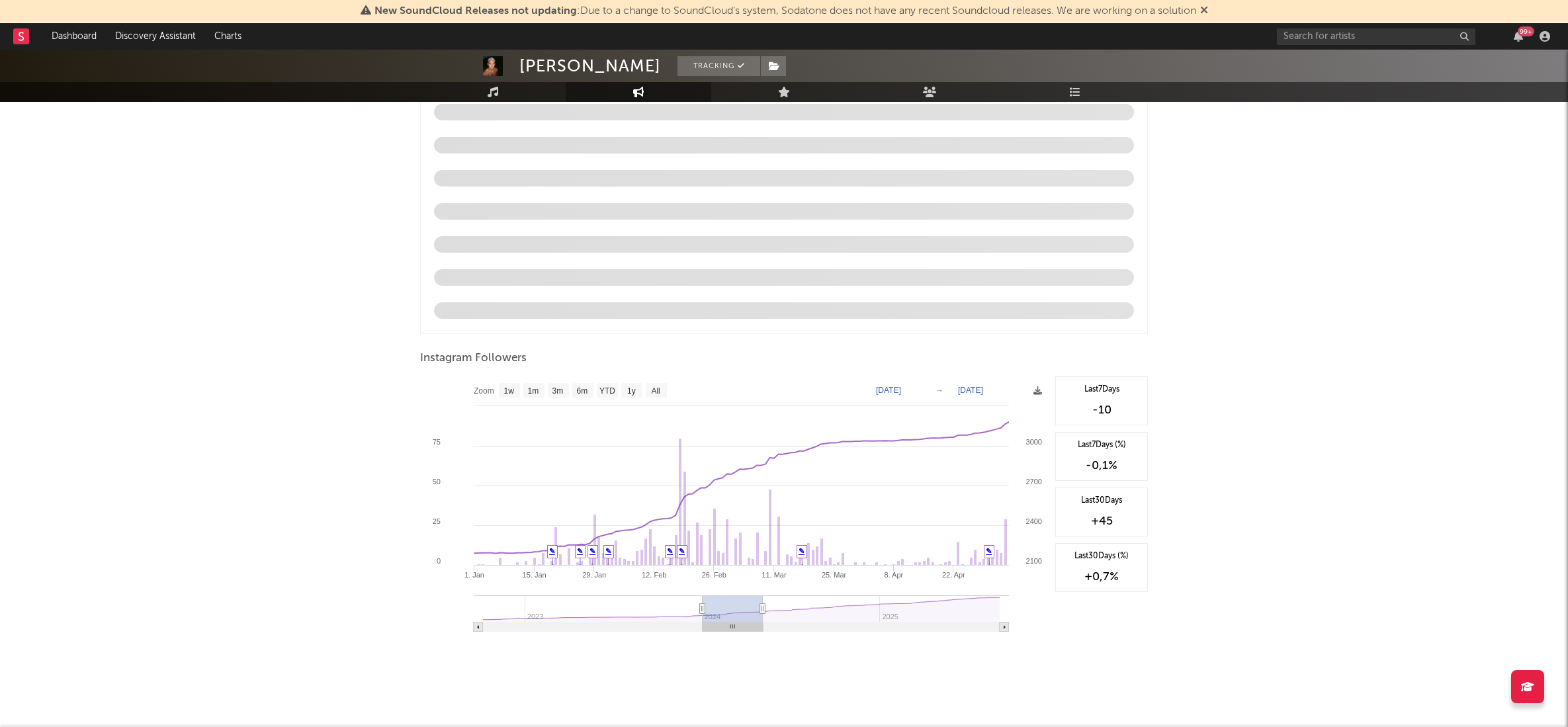
type input "[DATE]"
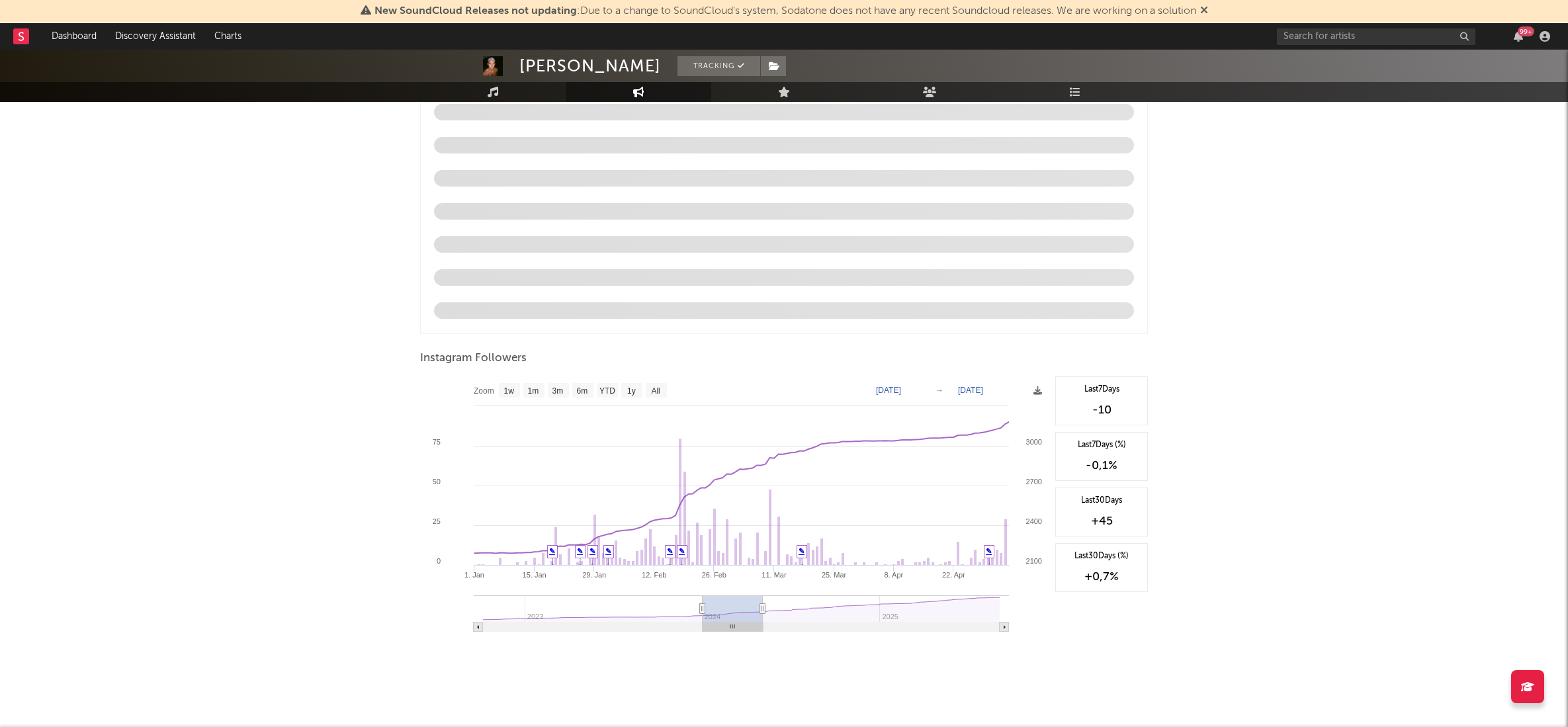
type input "[DATE]"
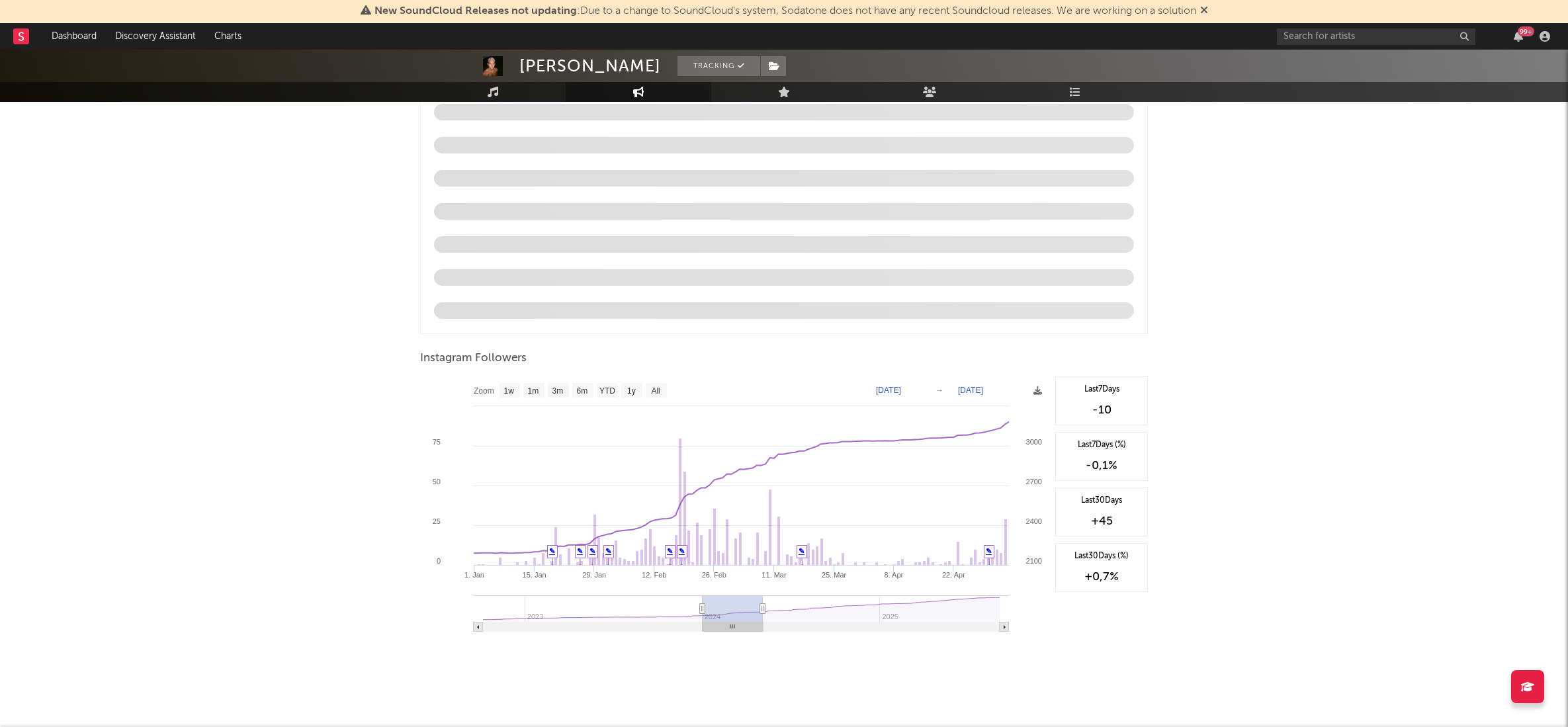
type input "[DATE]"
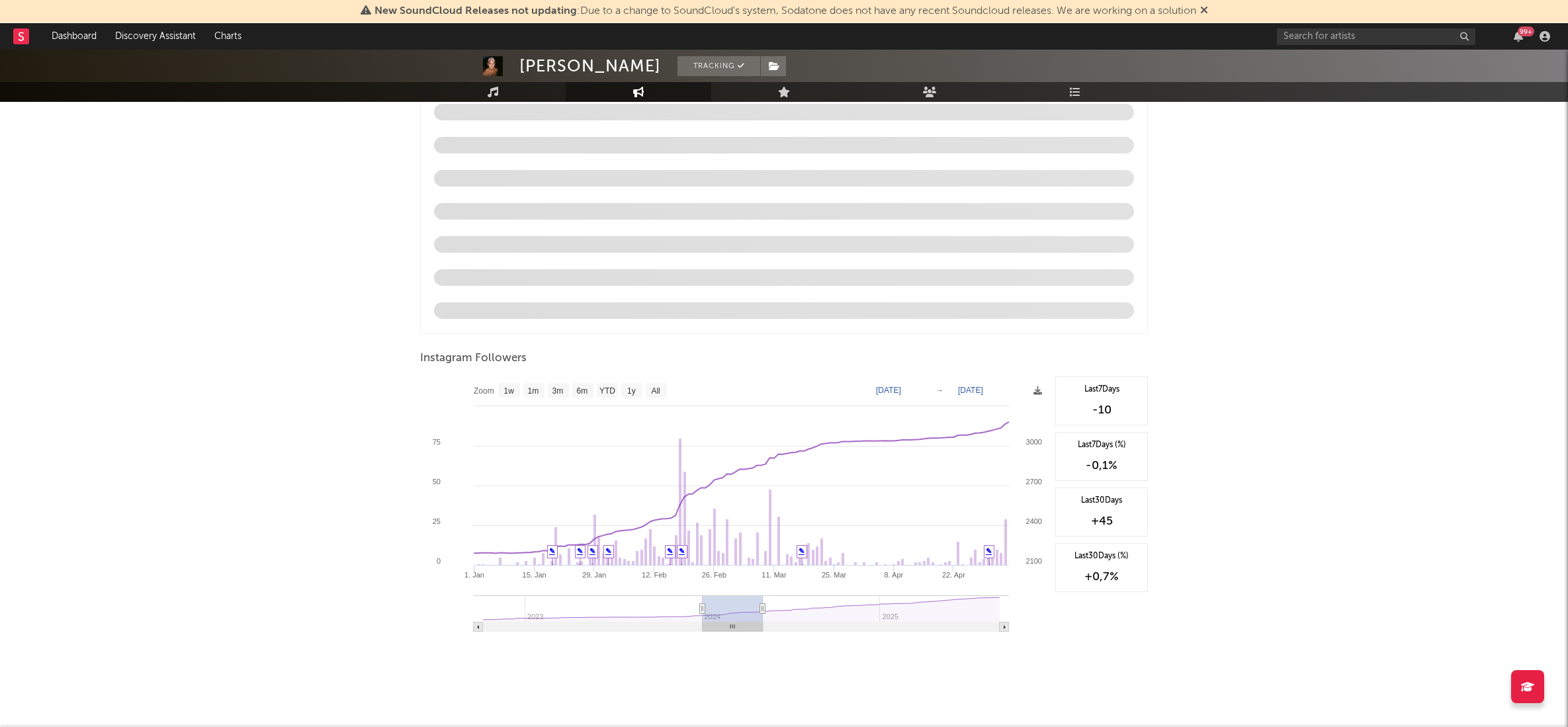
type input "[DATE]"
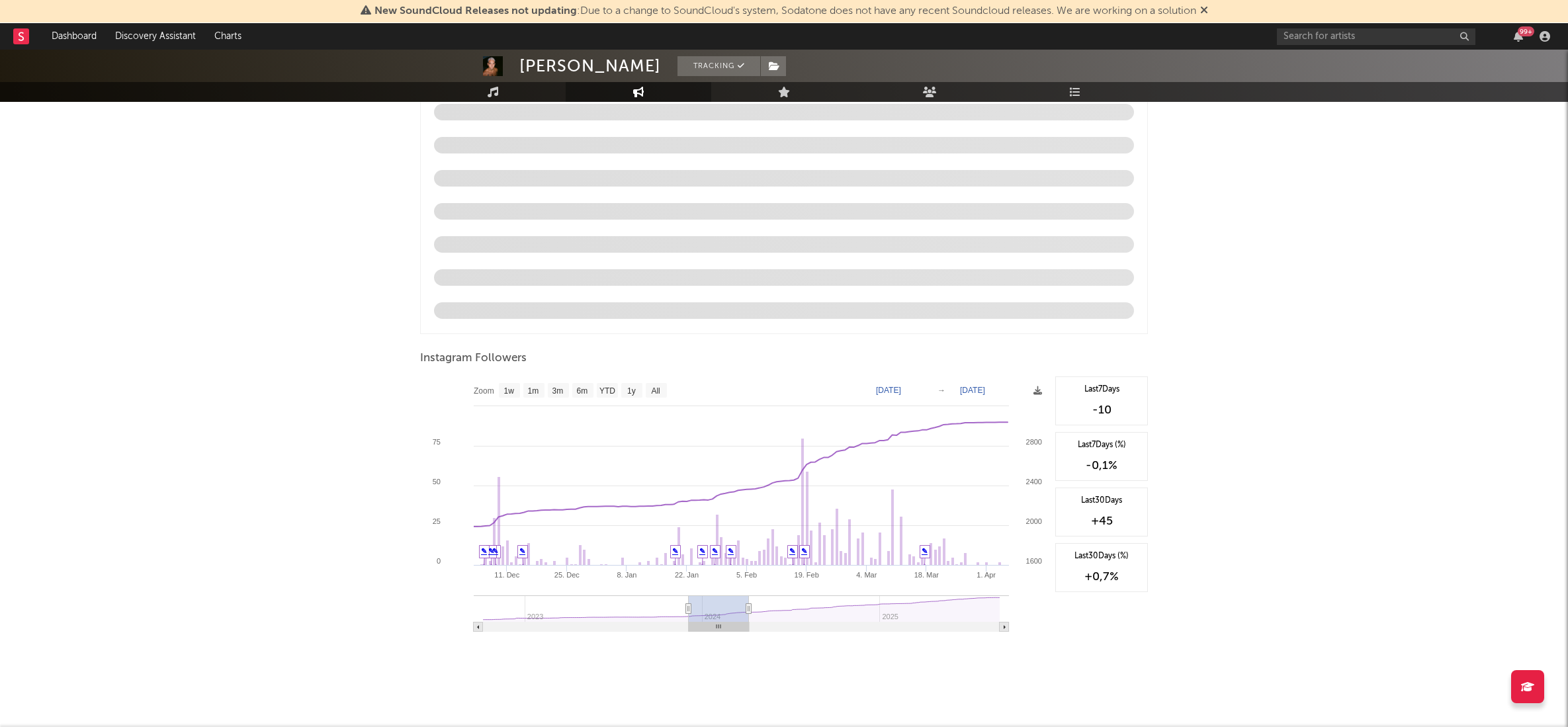
type input "[DATE]"
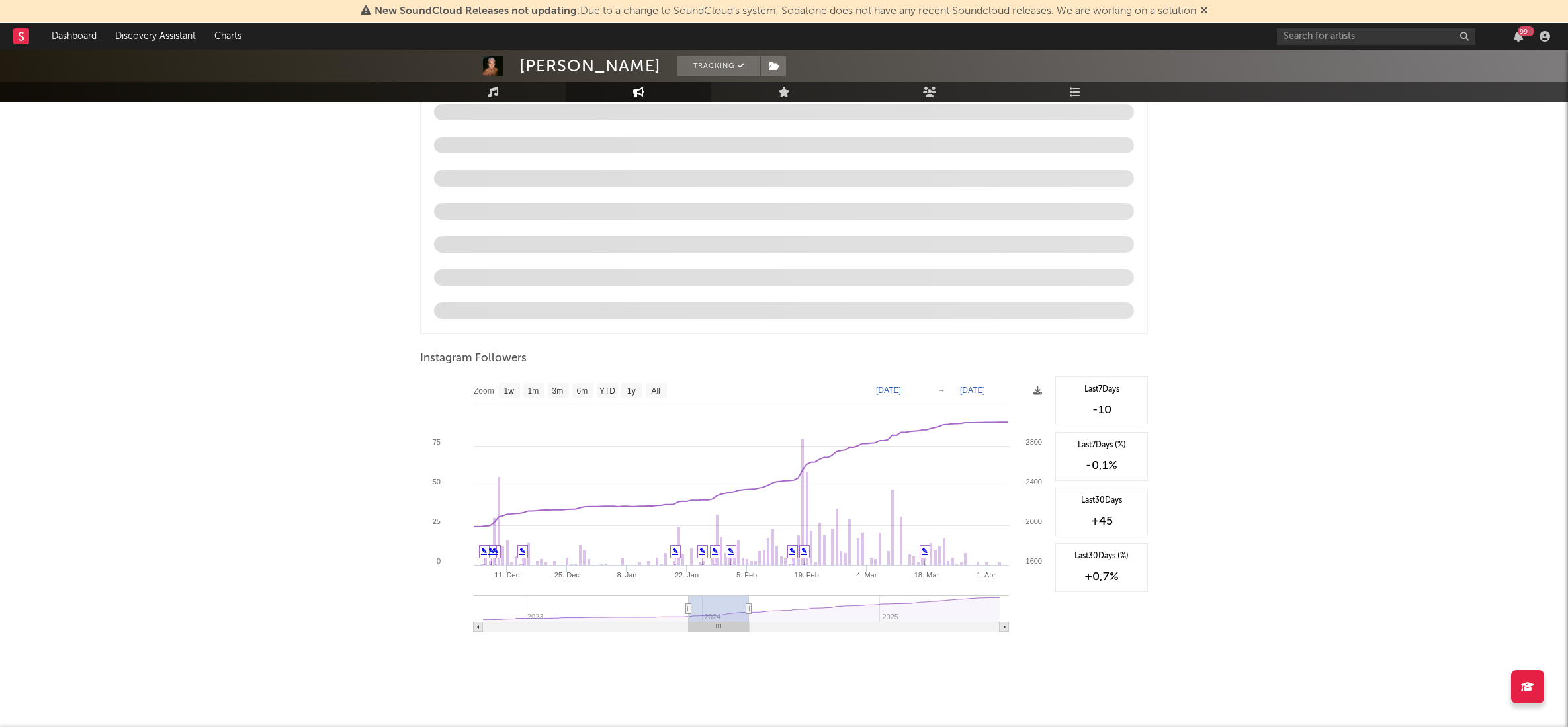
type input "[DATE]"
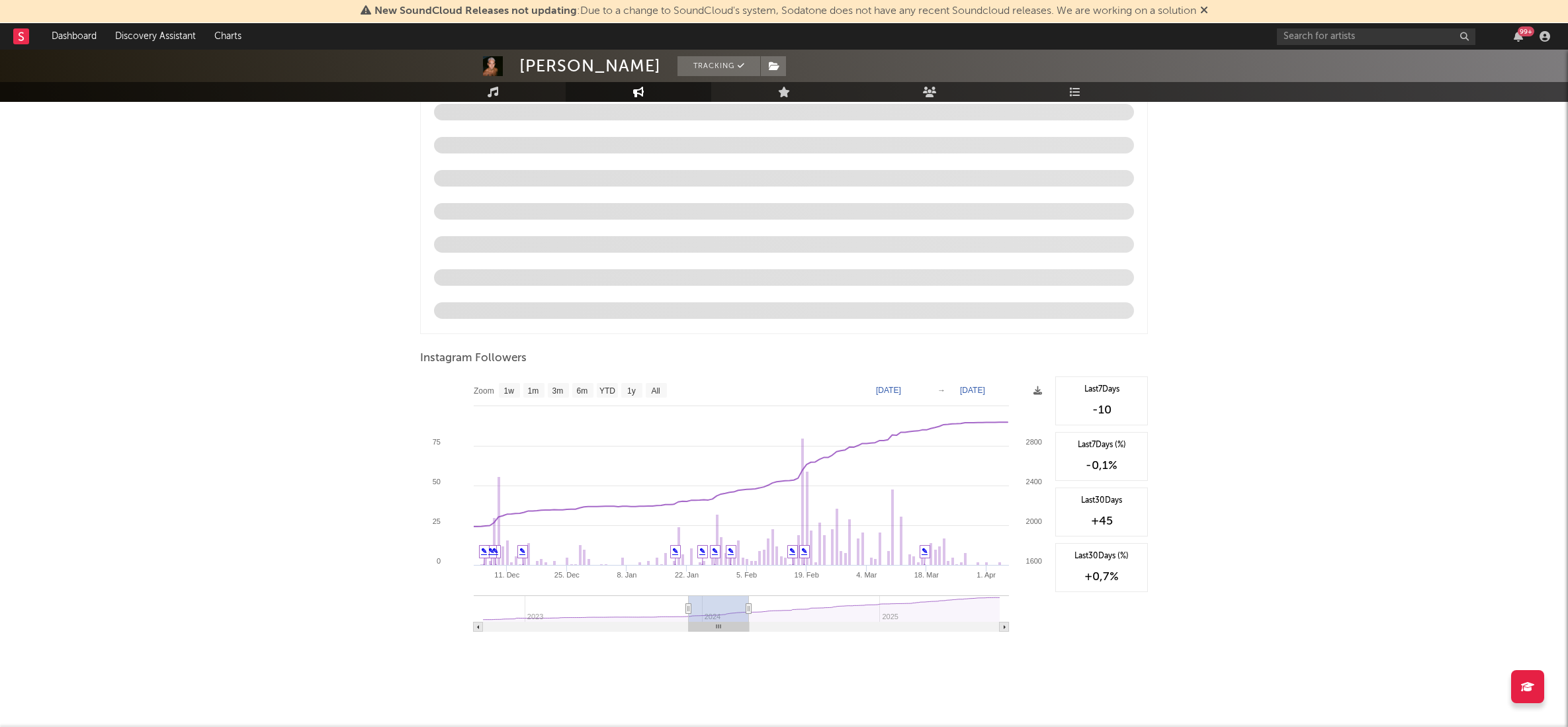
type input "[DATE]"
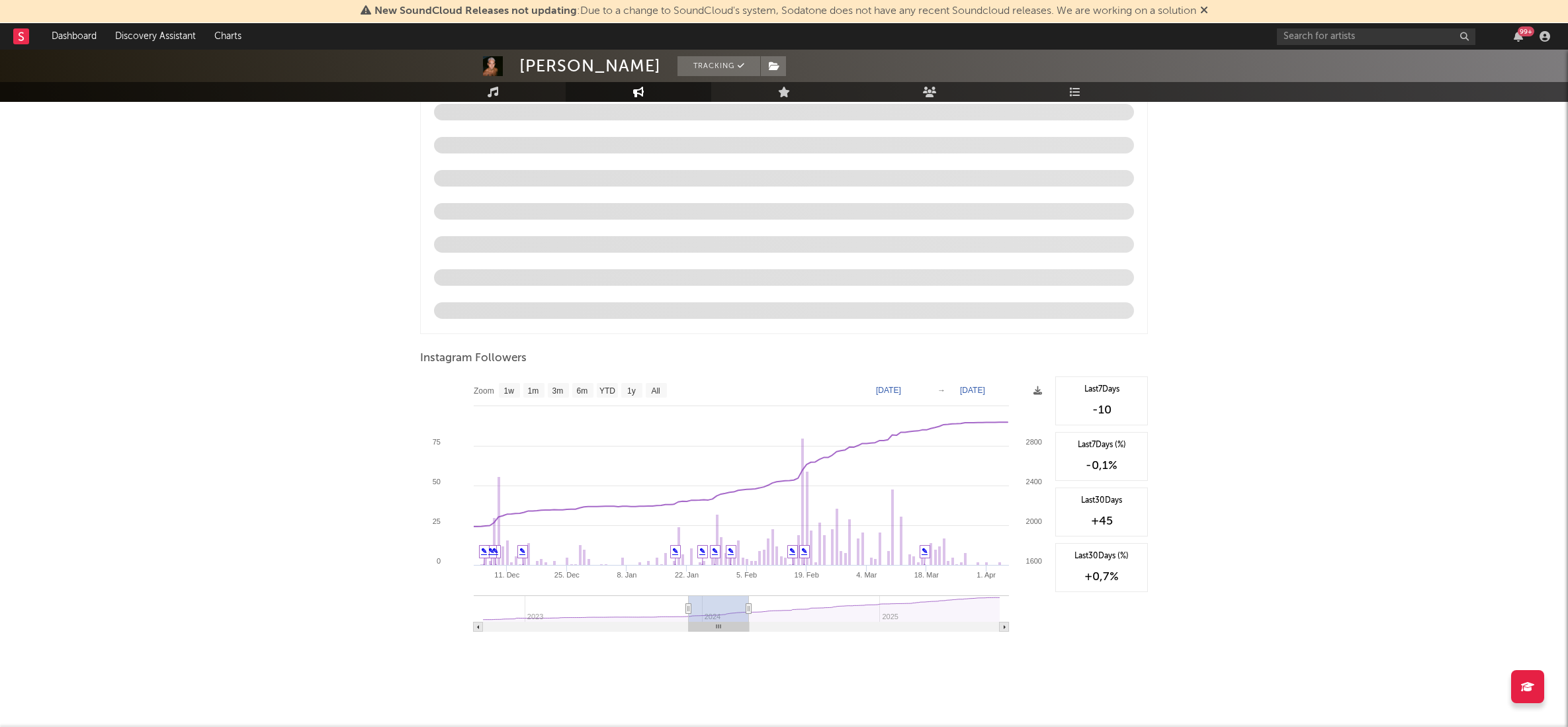
type input "[DATE]"
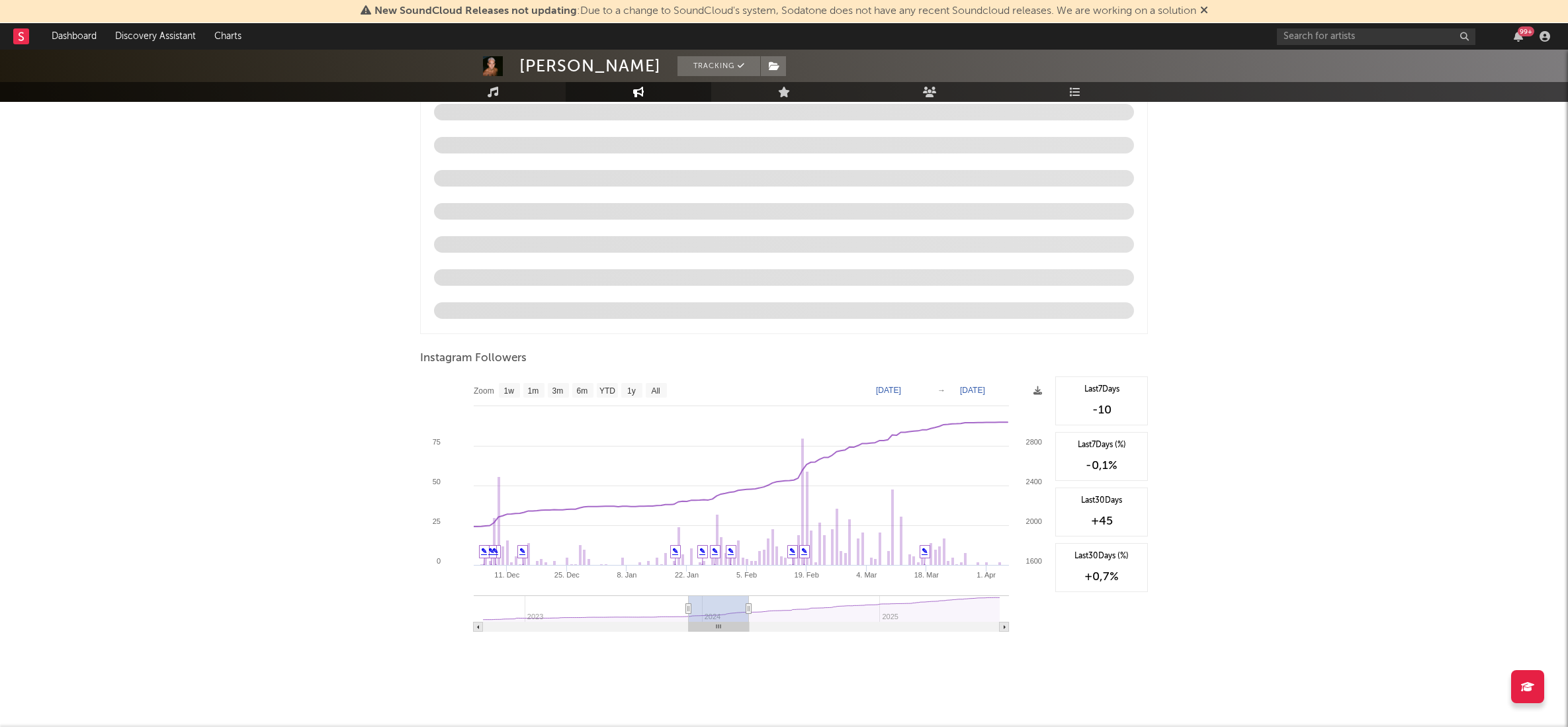
type input "[DATE]"
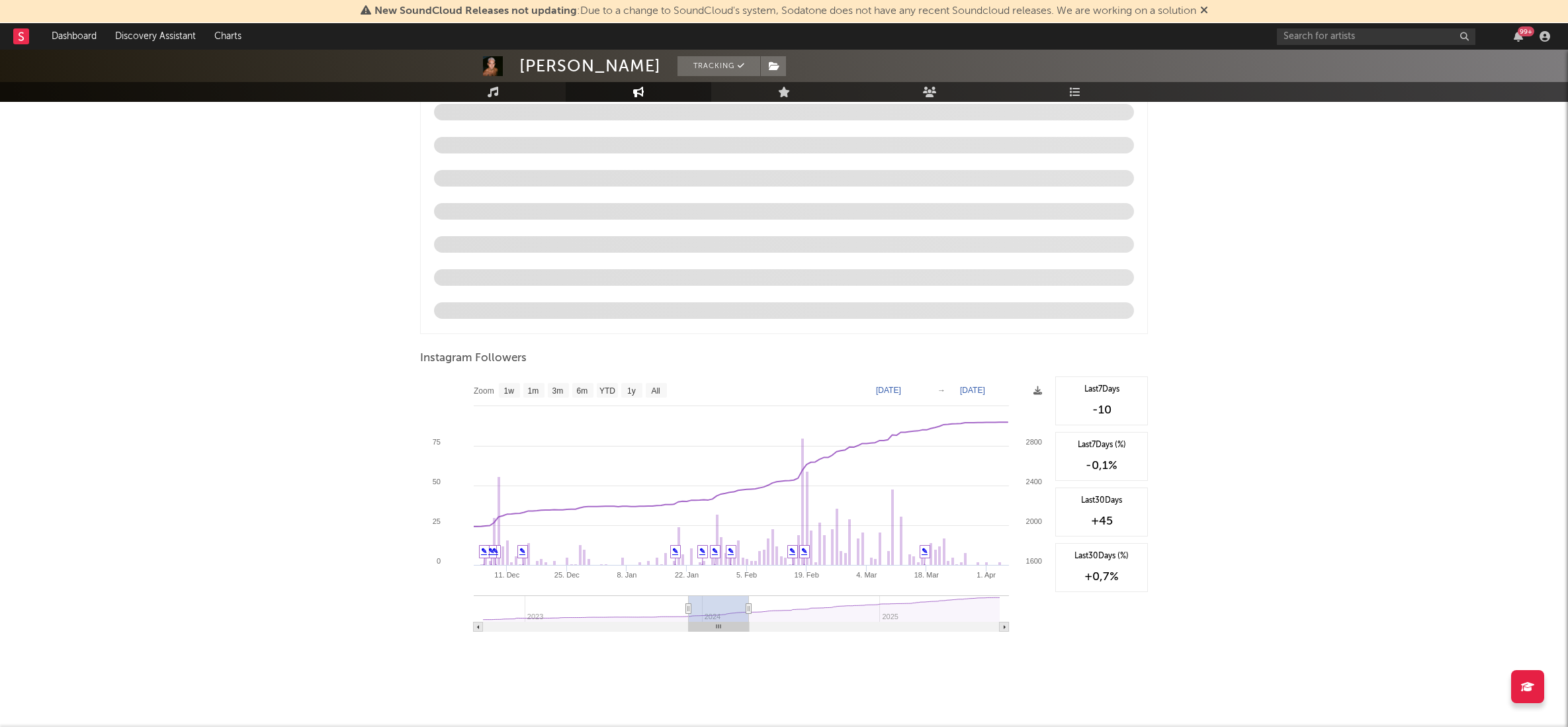
type input "[DATE]"
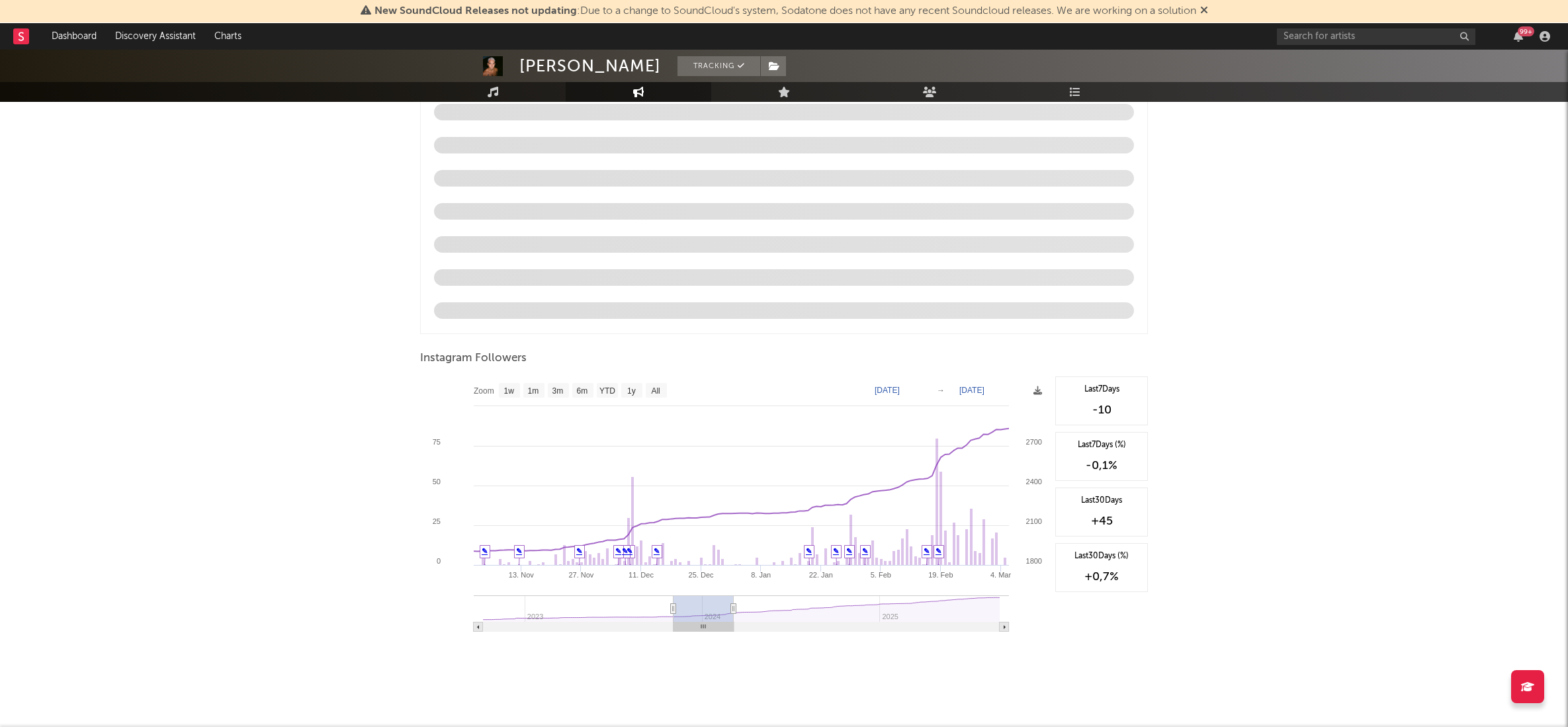
type input "[DATE]"
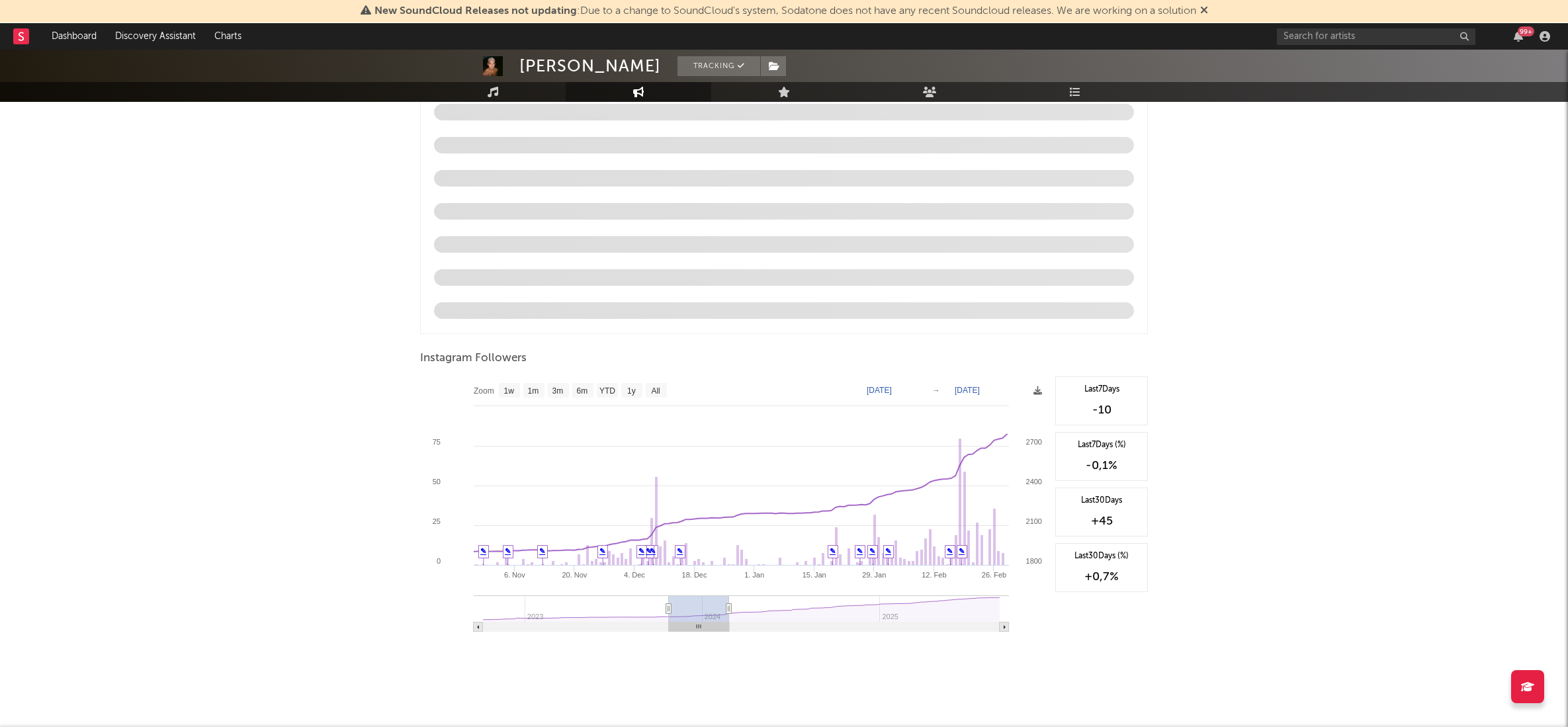
type input "[DATE]"
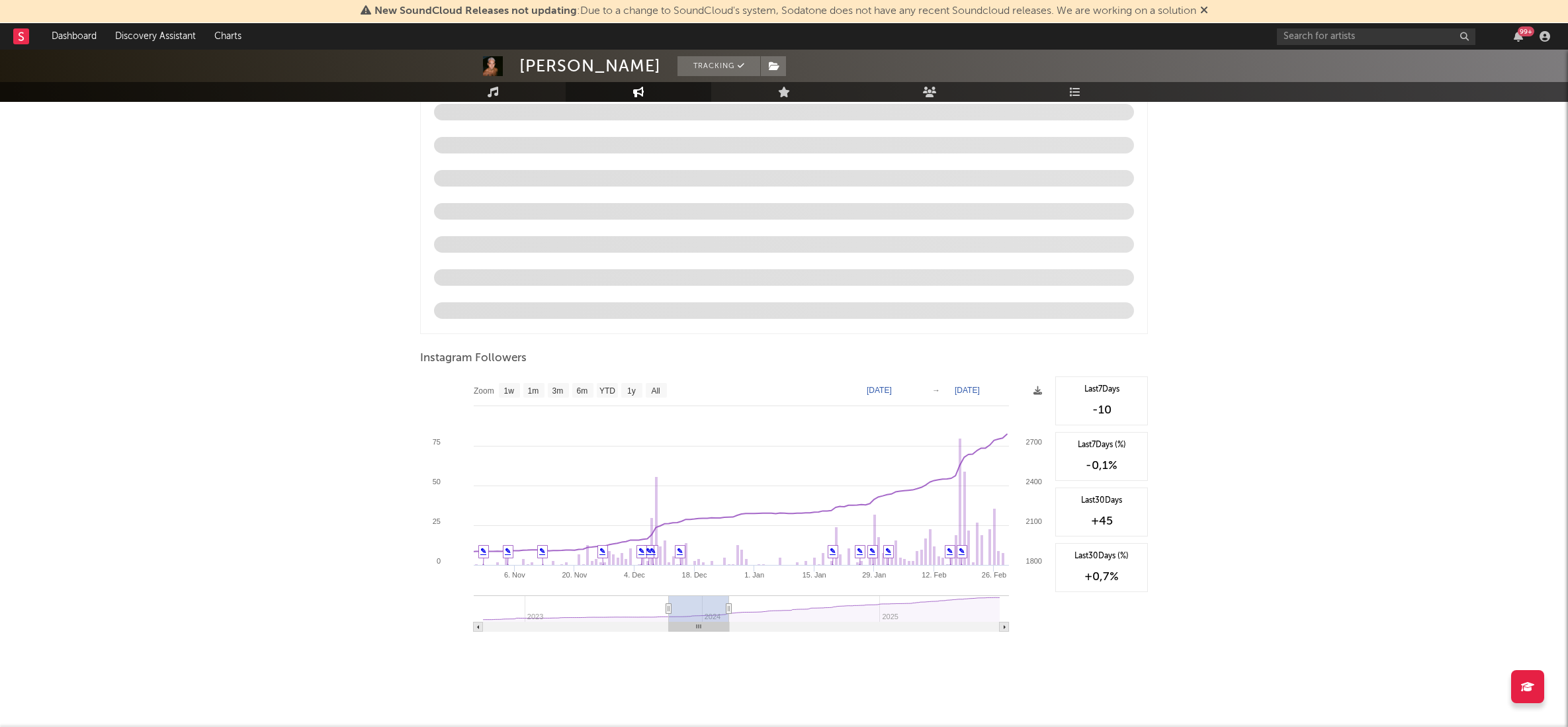
type input "[DATE]"
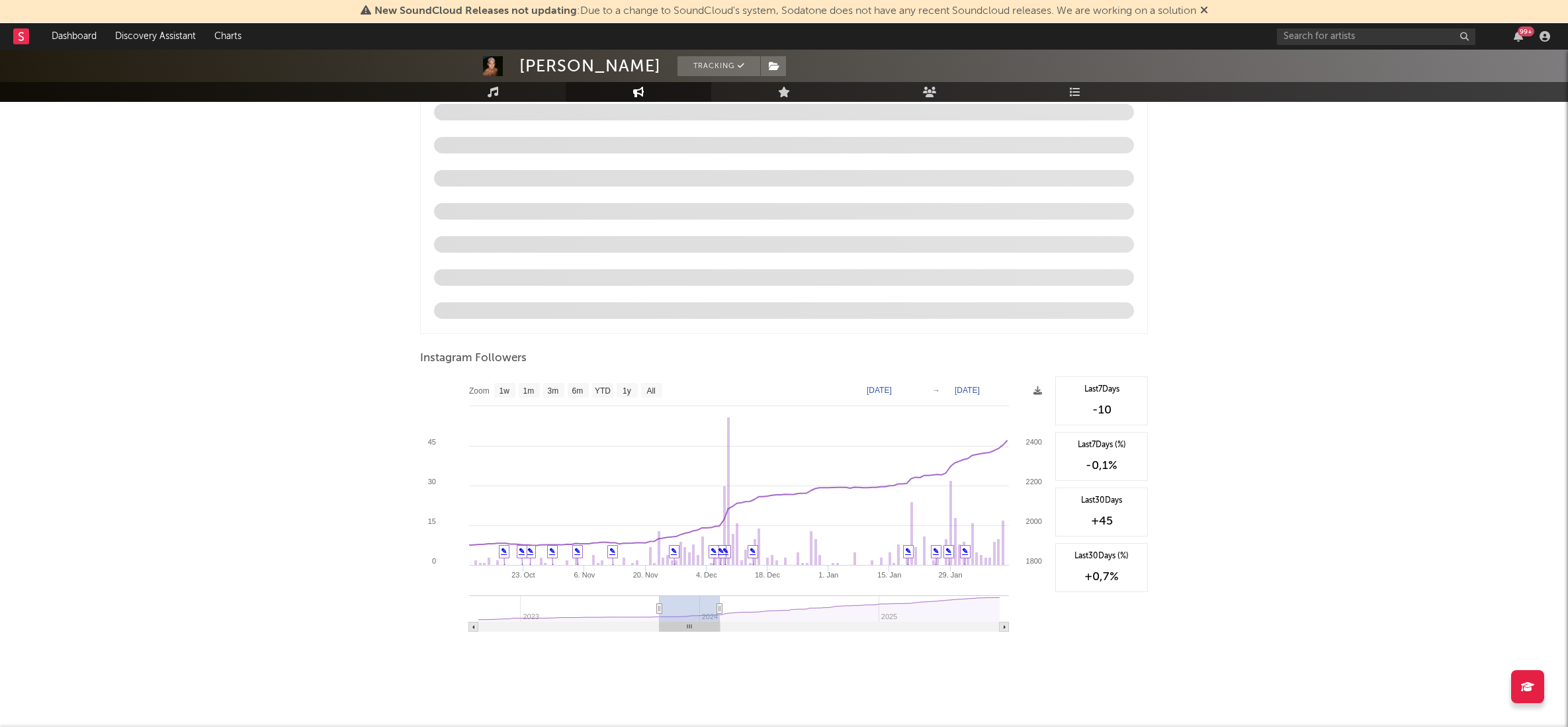
type input "[DATE]"
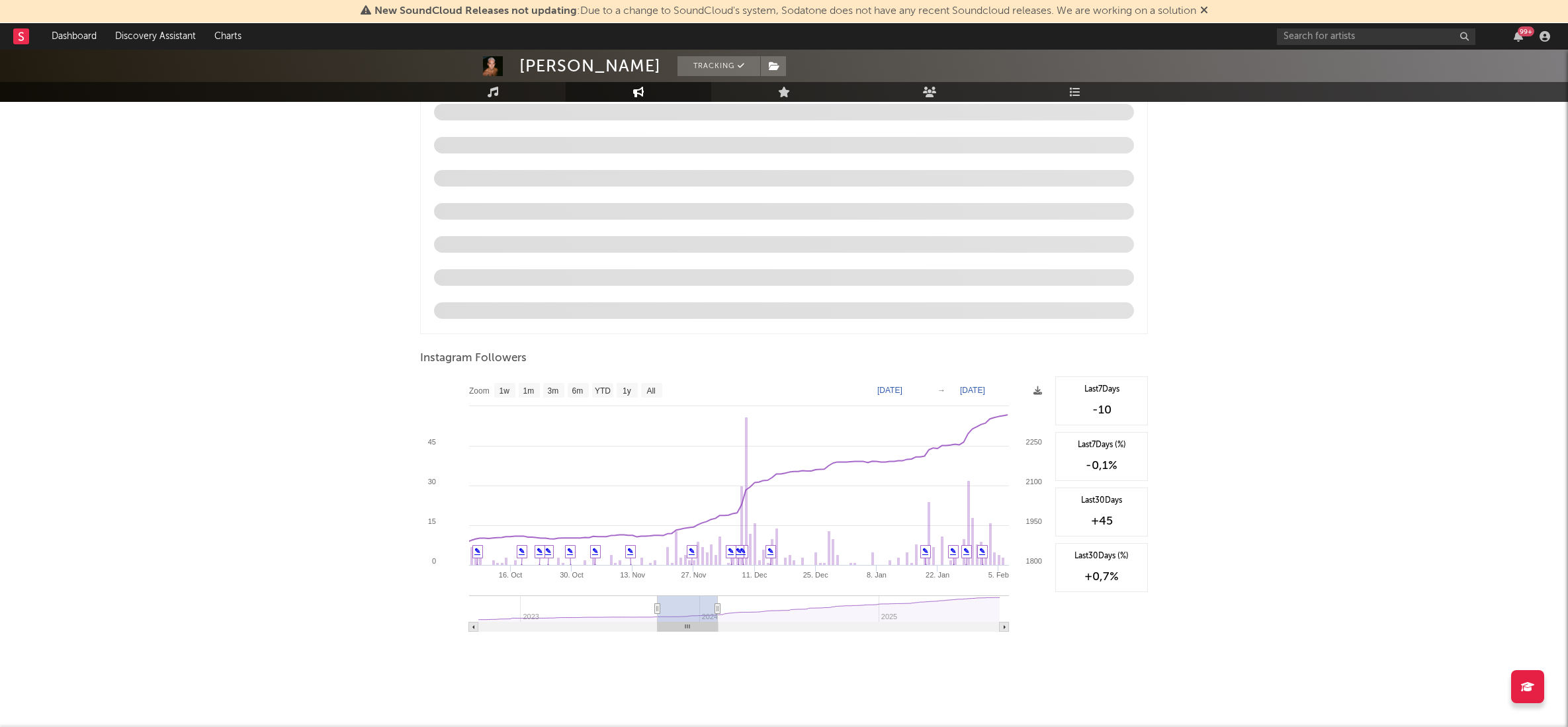
type input "[DATE]"
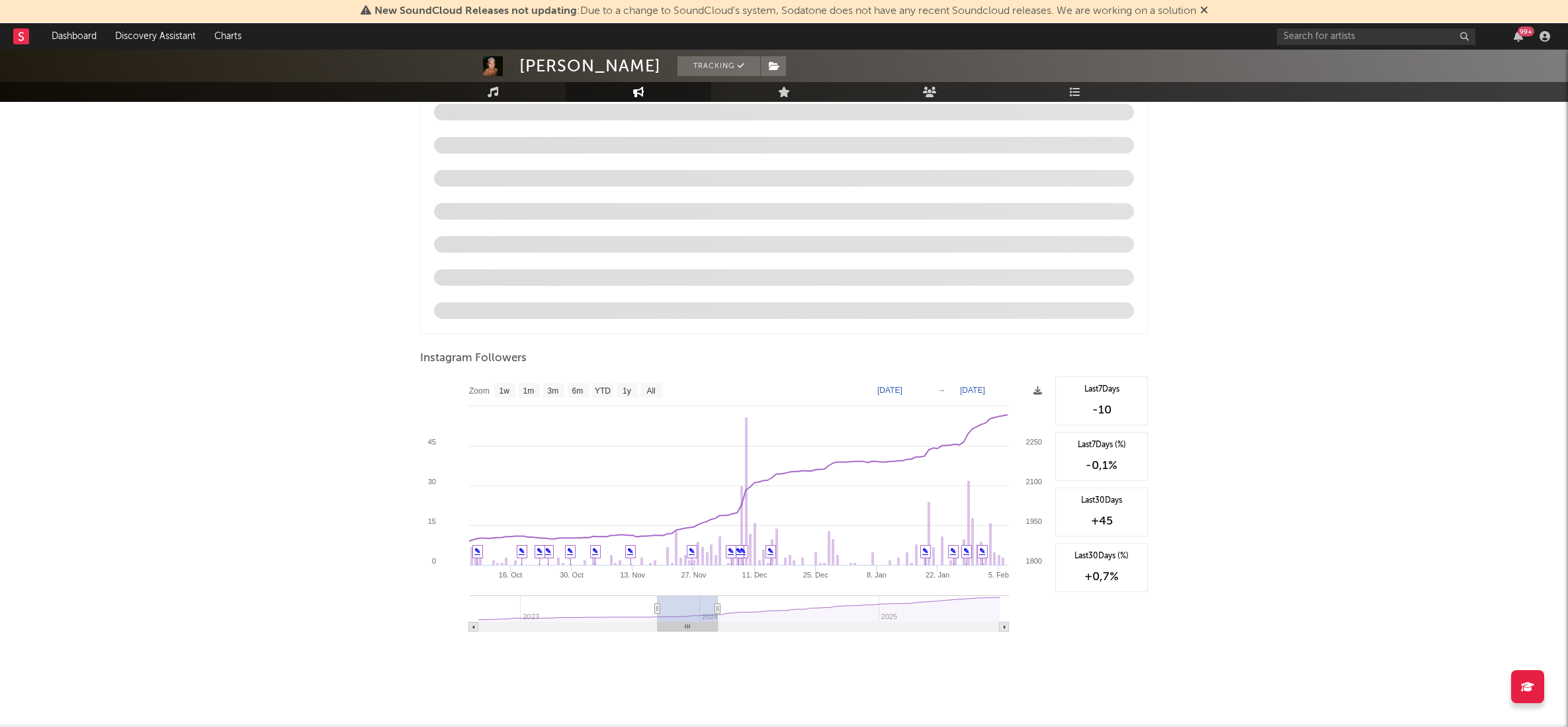
type input "[DATE]"
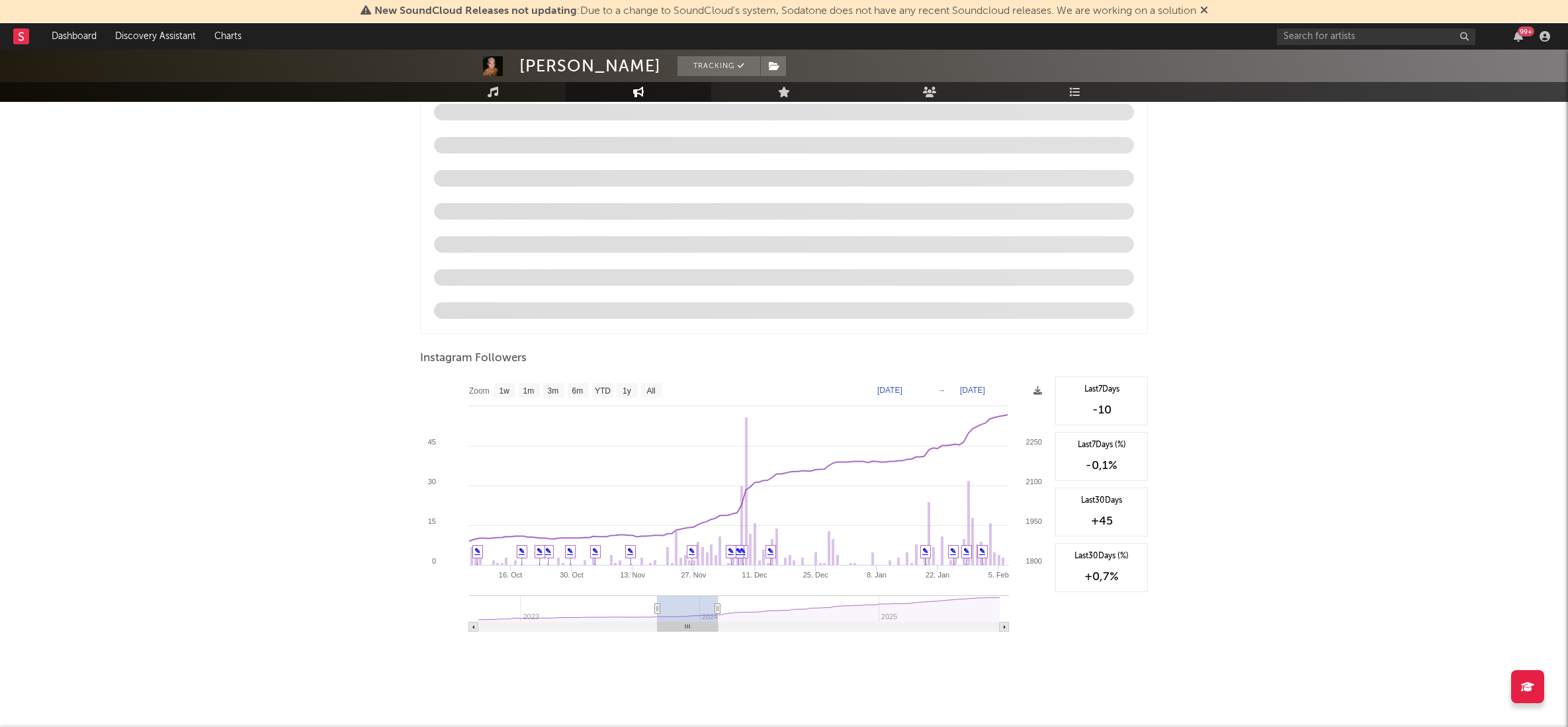
type input "[DATE]"
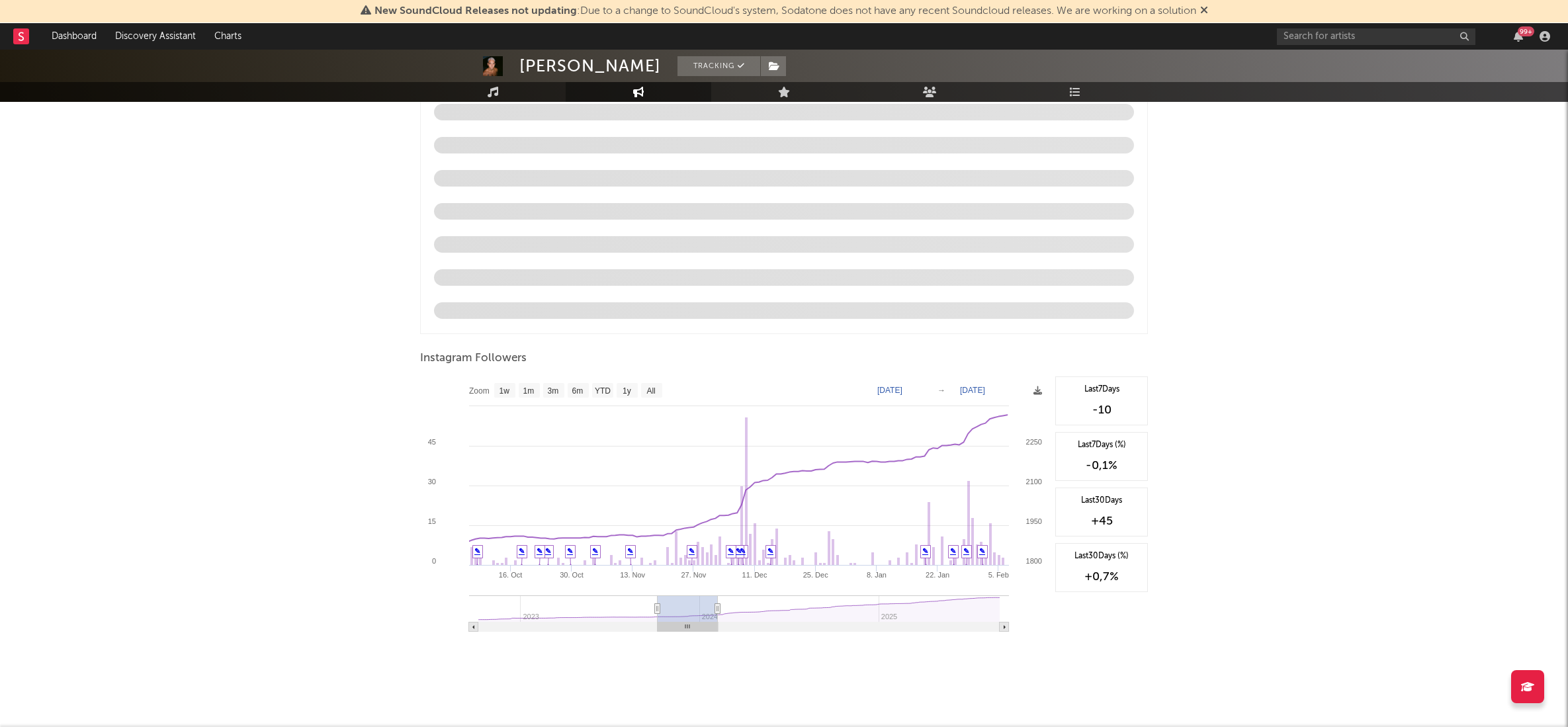
type input "[DATE]"
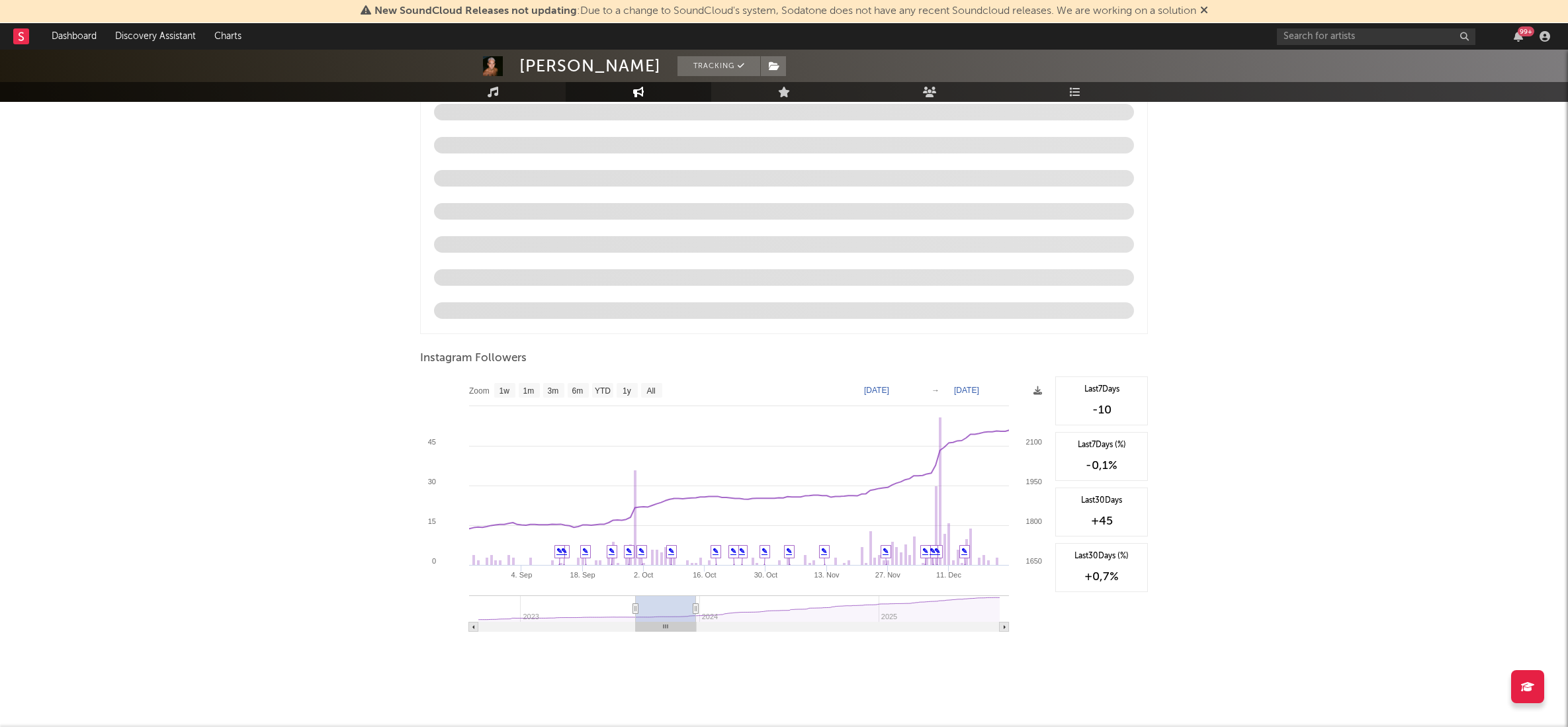
type input "[DATE]"
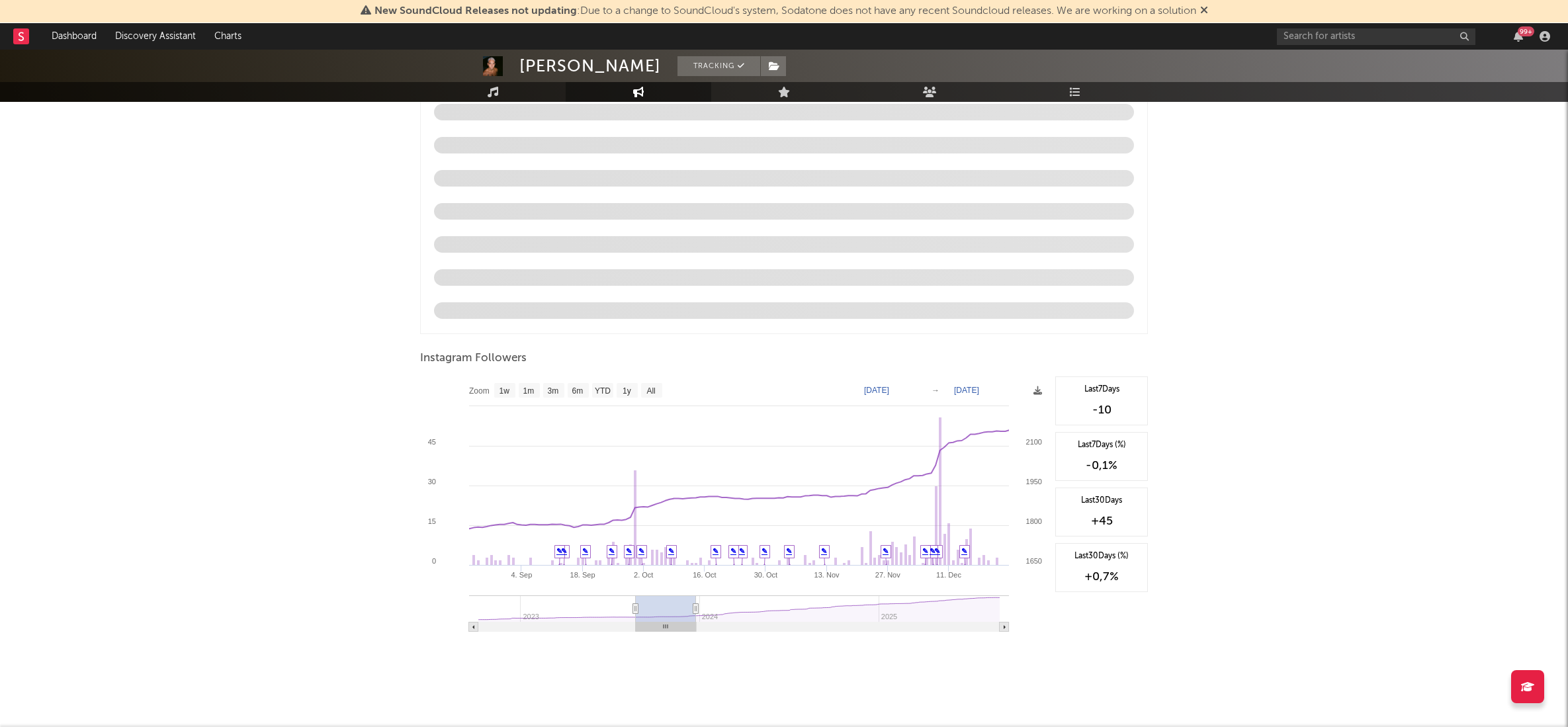
type input "[DATE]"
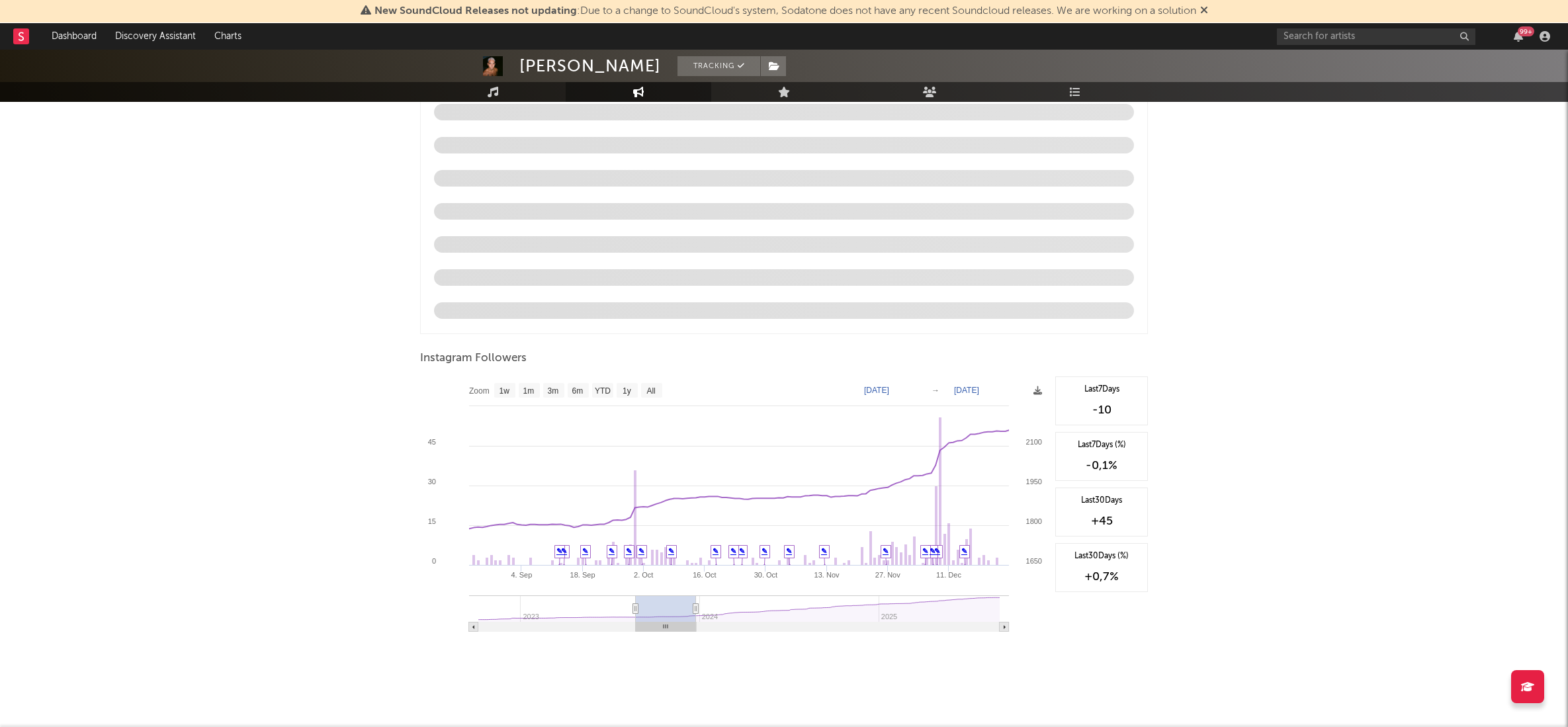
type input "[DATE]"
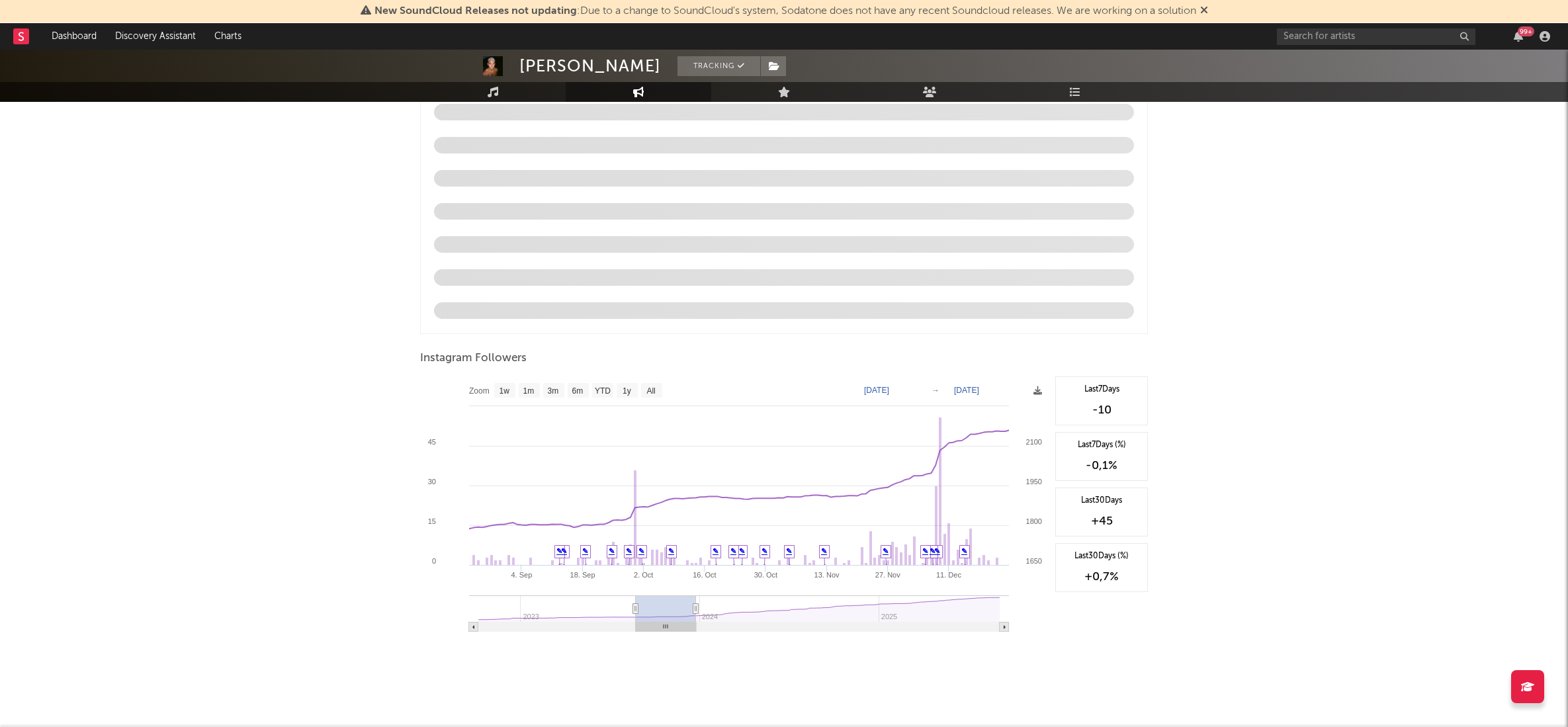
type input "[DATE]"
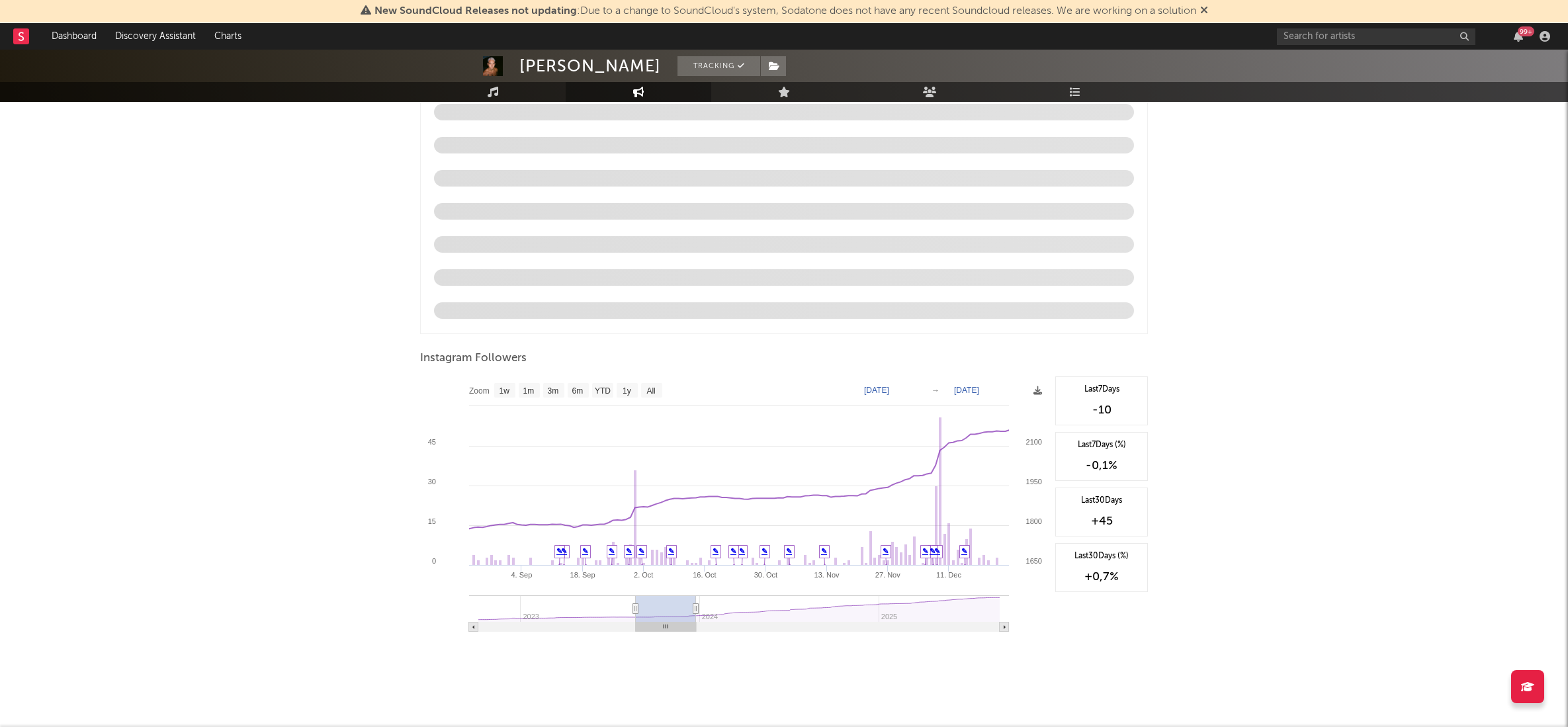
type input "[DATE]"
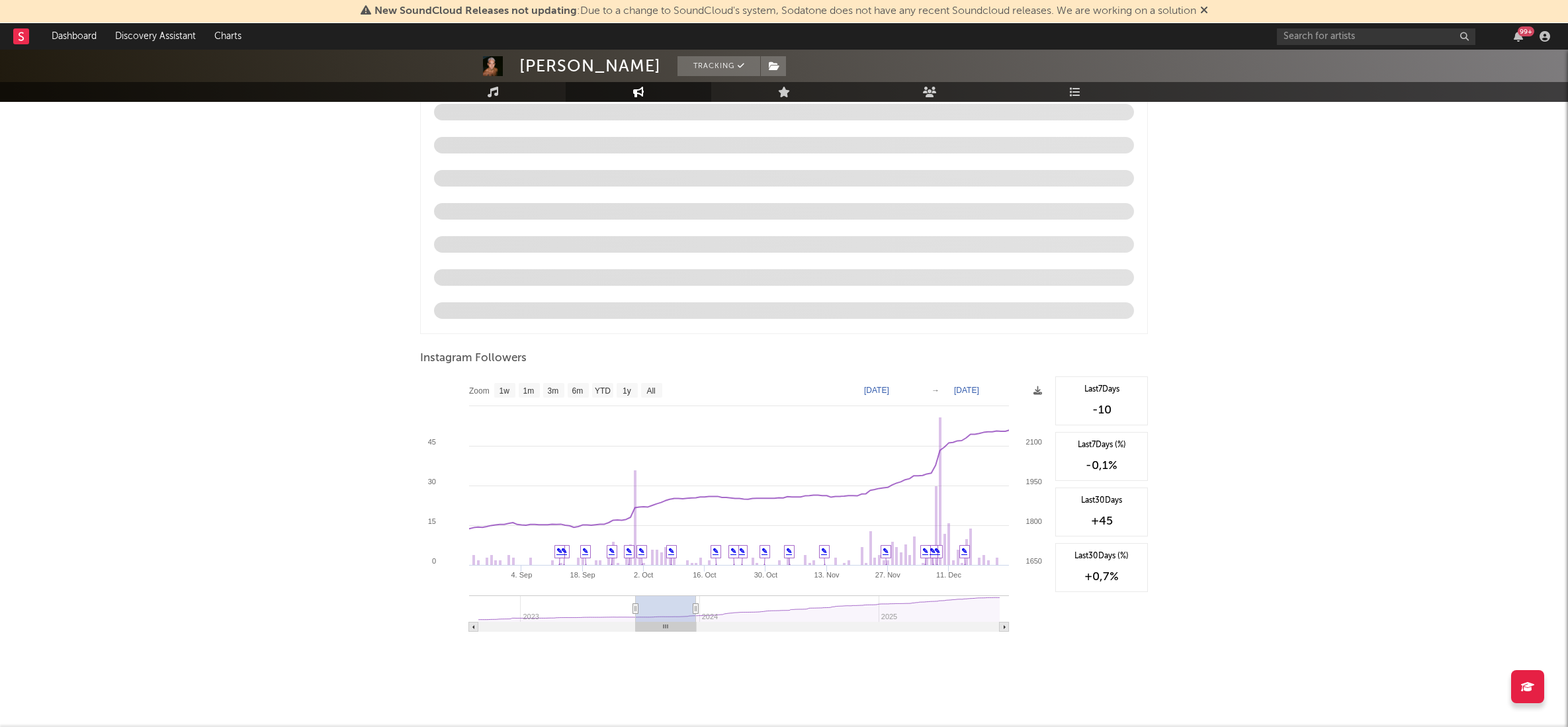
type input "[DATE]"
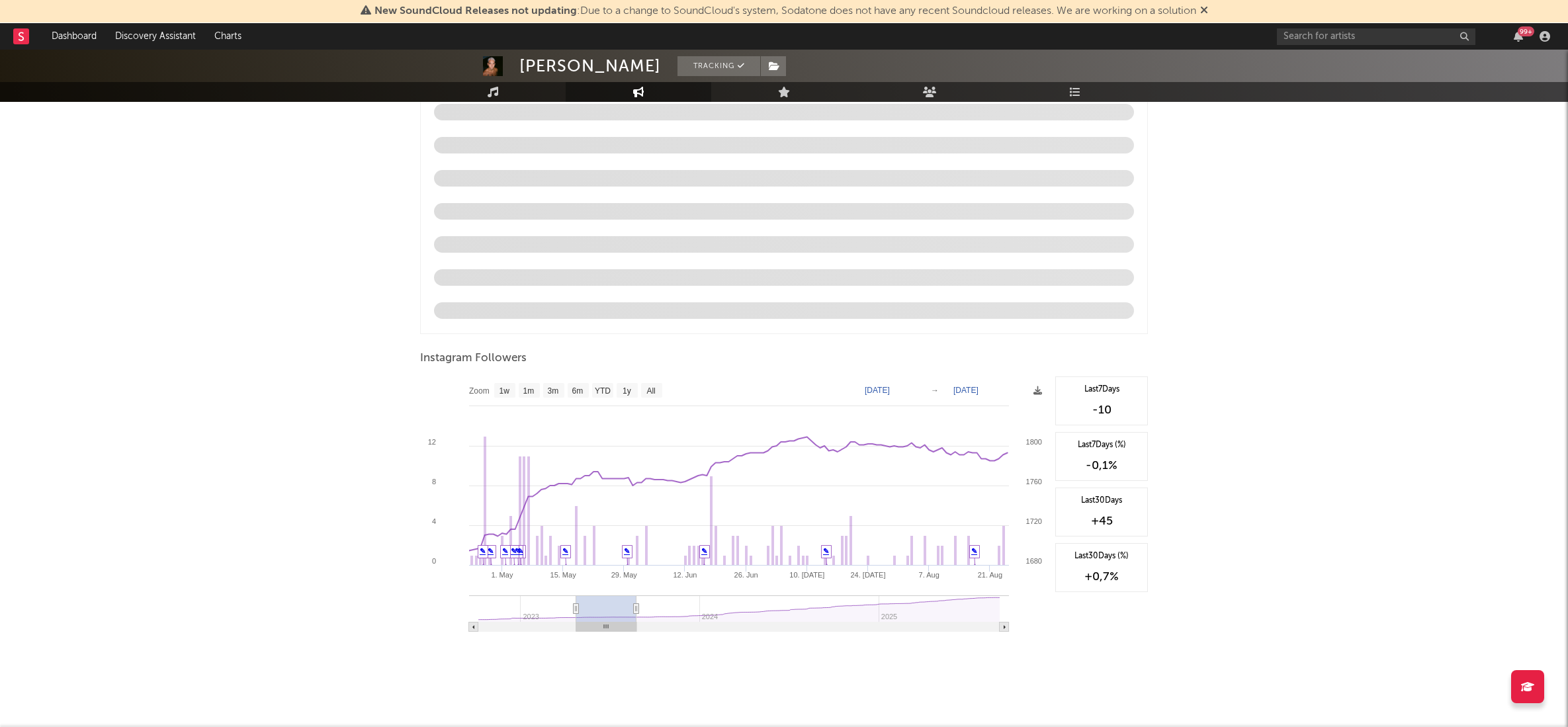
type input "[DATE]"
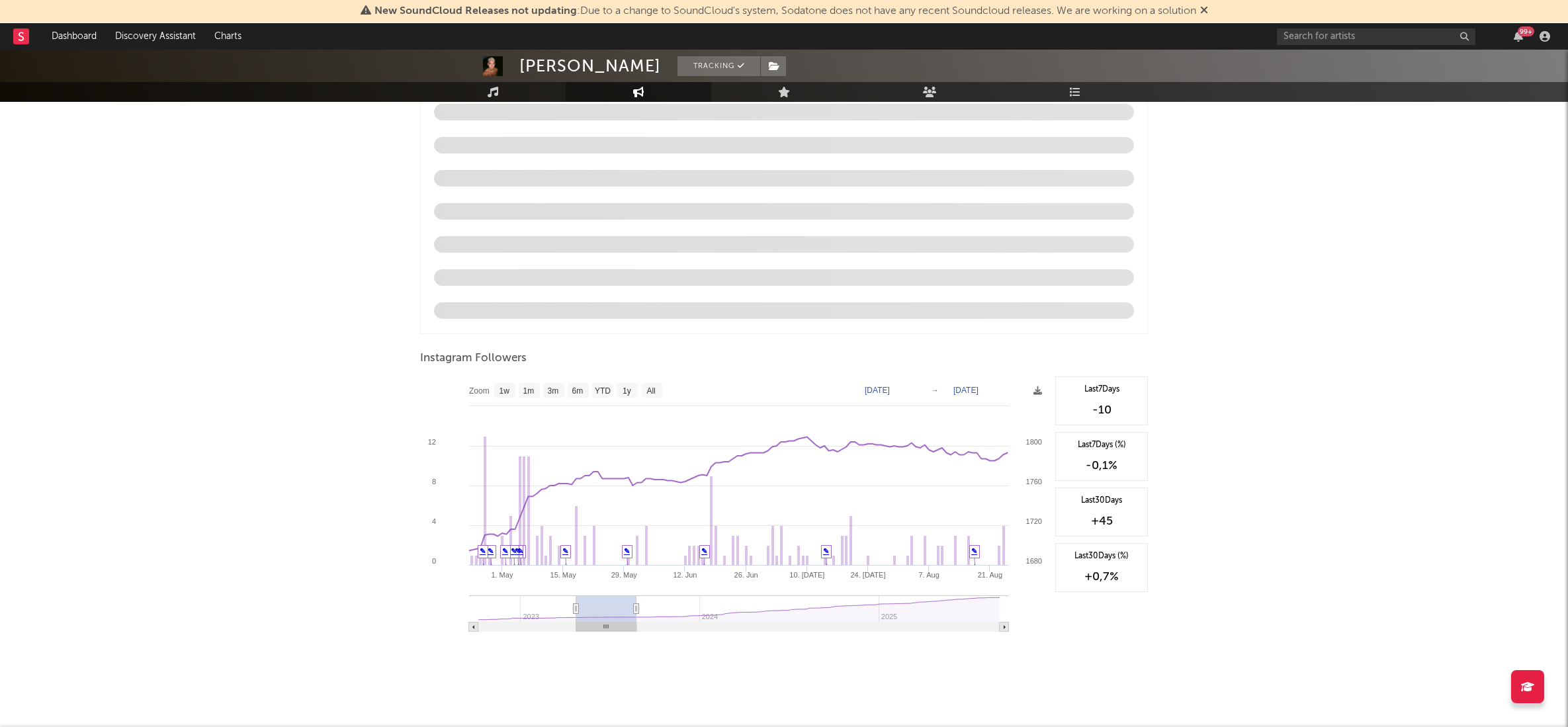
type input "[DATE]"
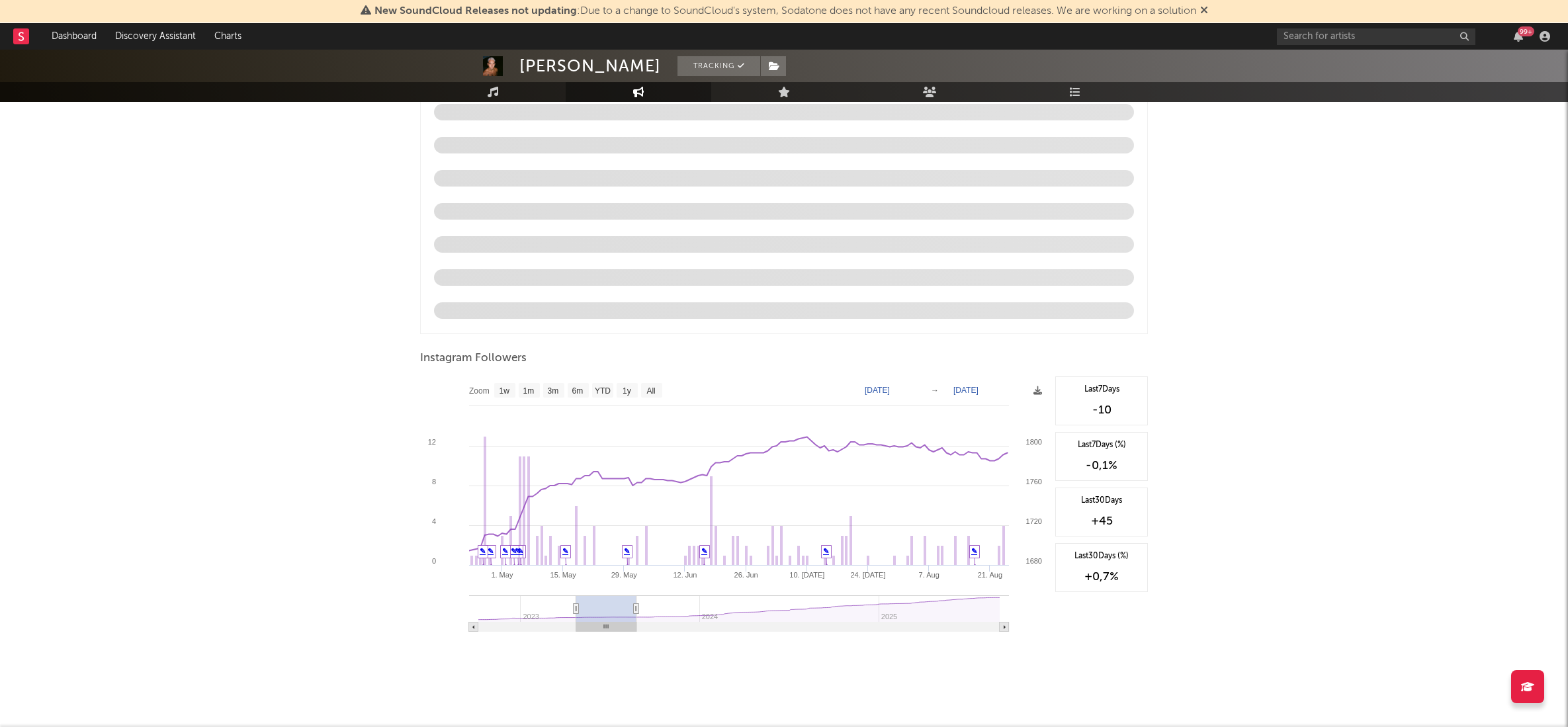
type input "[DATE]"
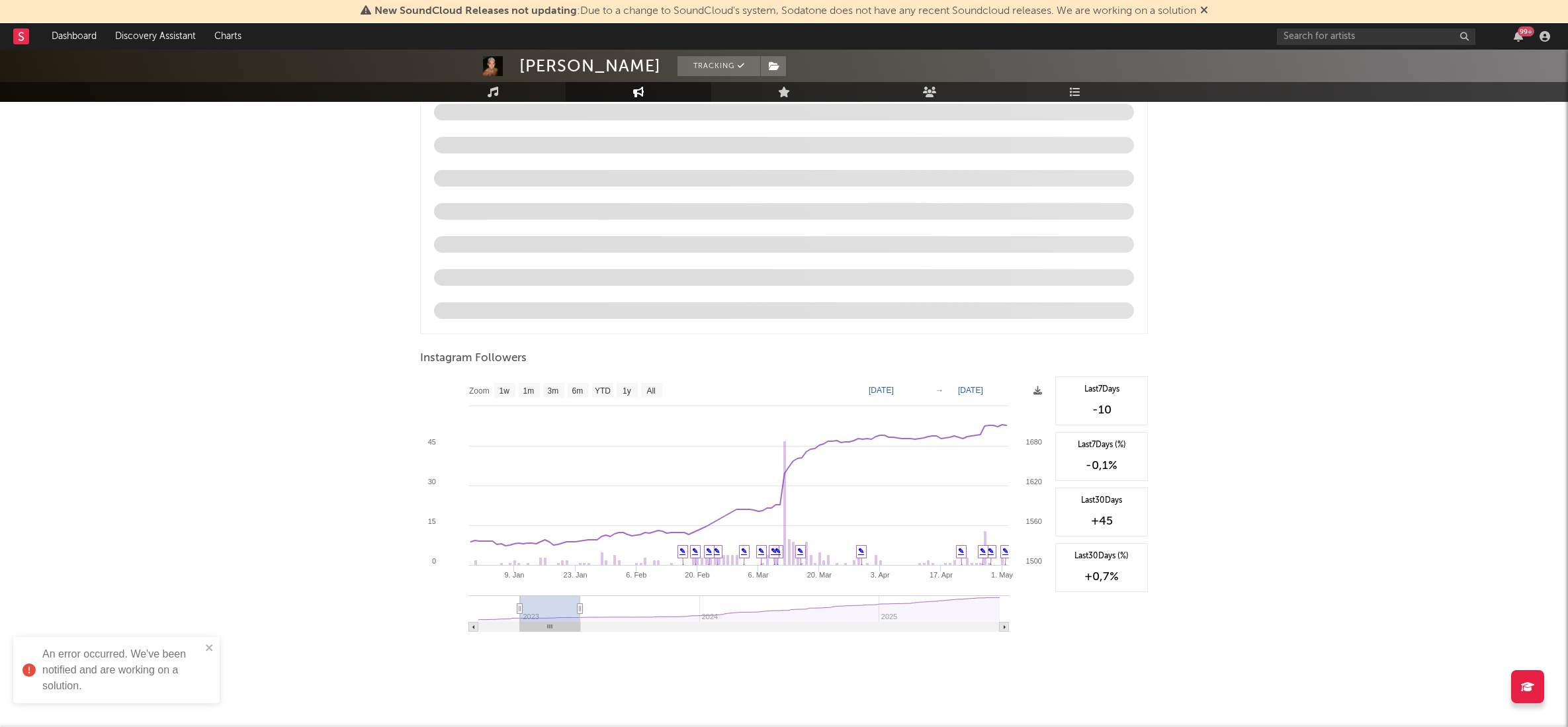
drag, startPoint x: 806, startPoint y: 610, endPoint x: 554, endPoint y: 614, distance: 252.0
click at [554, 614] on rect at bounding box center [549, 608] width 60 height 26
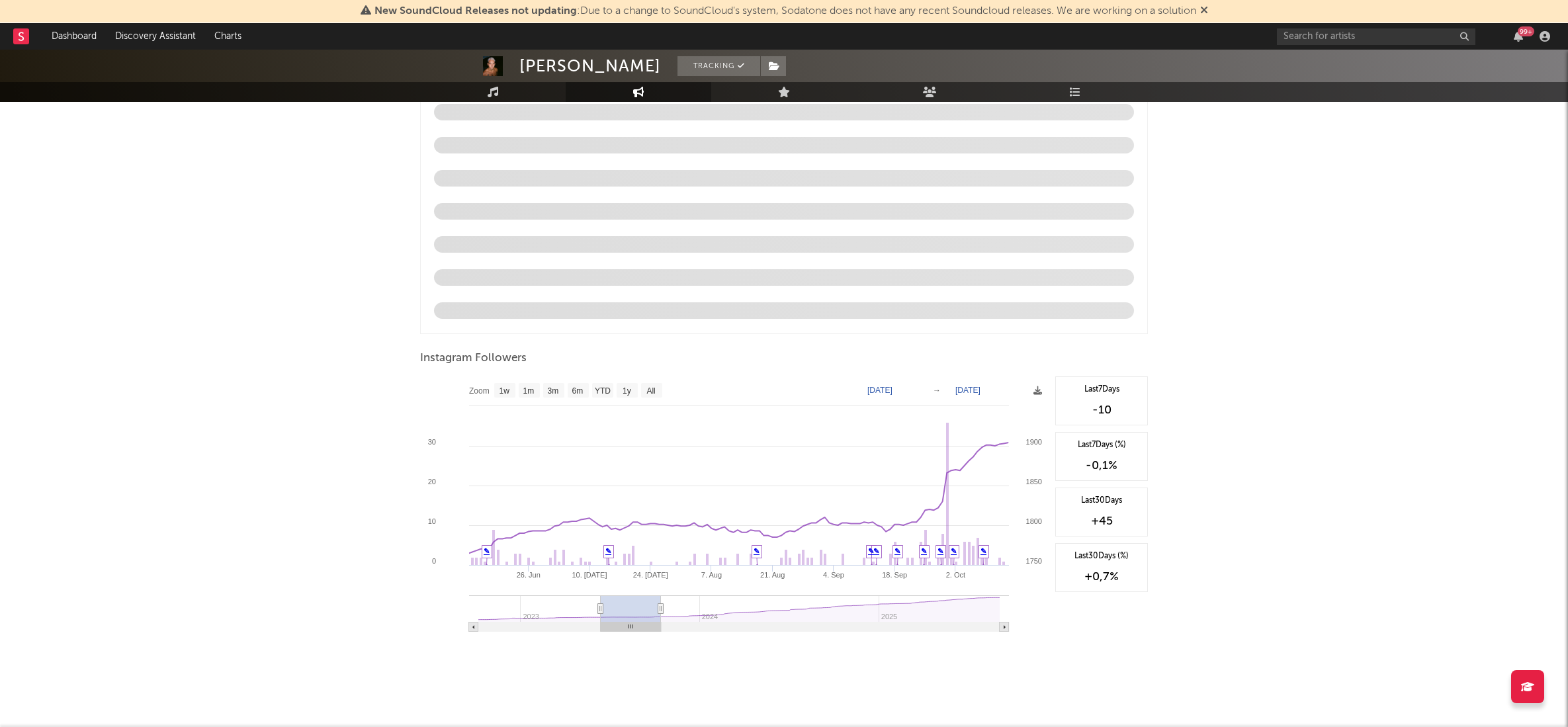
drag, startPoint x: 552, startPoint y: 617, endPoint x: 632, endPoint y: 622, distance: 80.2
click at [632, 622] on icon "Created with Highcharts 10.3.3 [DATE]. [DATE] 24. [DATE] [DATE]. Aug [DATE]. Se…" at bounding box center [734, 509] width 628 height 265
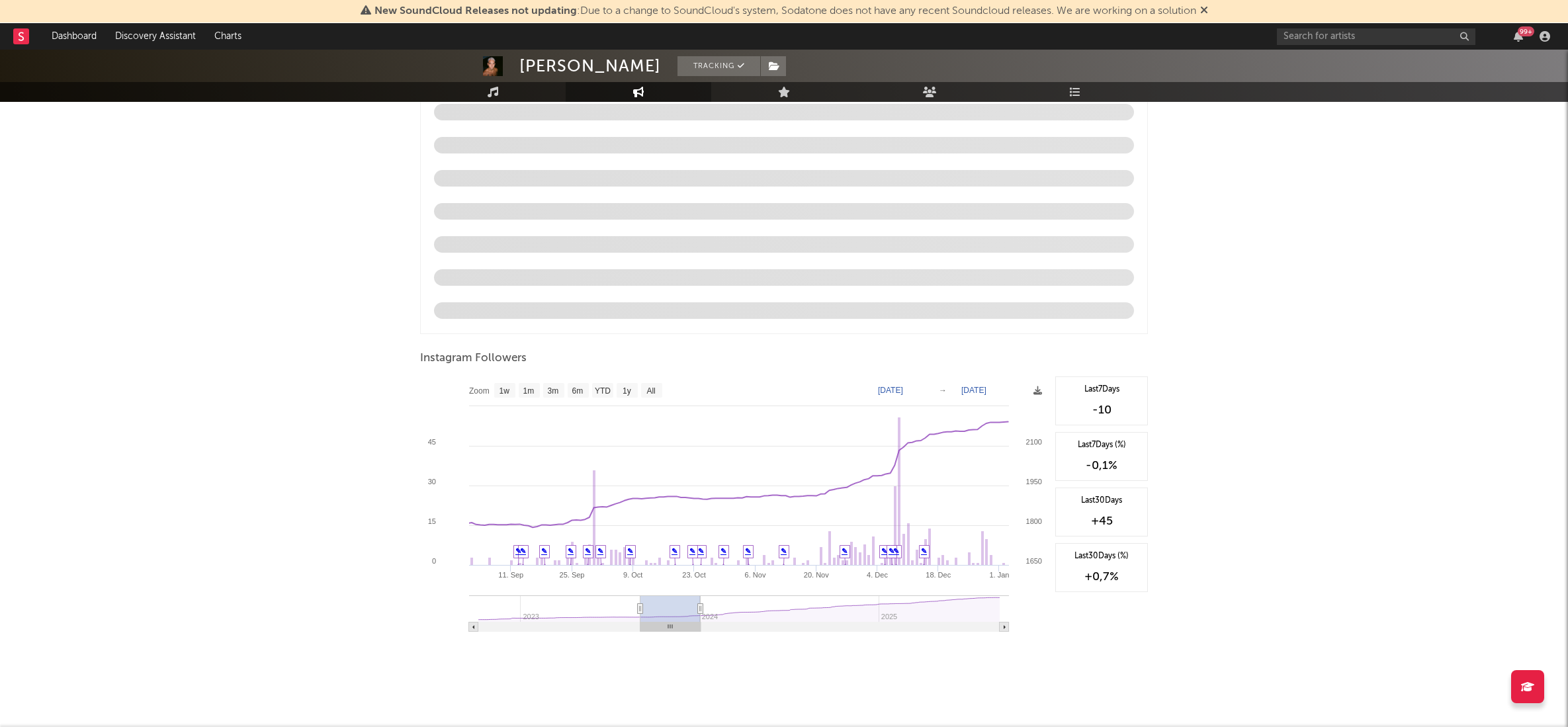
drag, startPoint x: 641, startPoint y: 610, endPoint x: 680, endPoint y: 611, distance: 39.0
click at [680, 611] on rect at bounding box center [670, 608] width 60 height 26
drag, startPoint x: 675, startPoint y: 606, endPoint x: 710, endPoint y: 610, distance: 35.2
click at [710, 610] on rect at bounding box center [709, 608] width 60 height 26
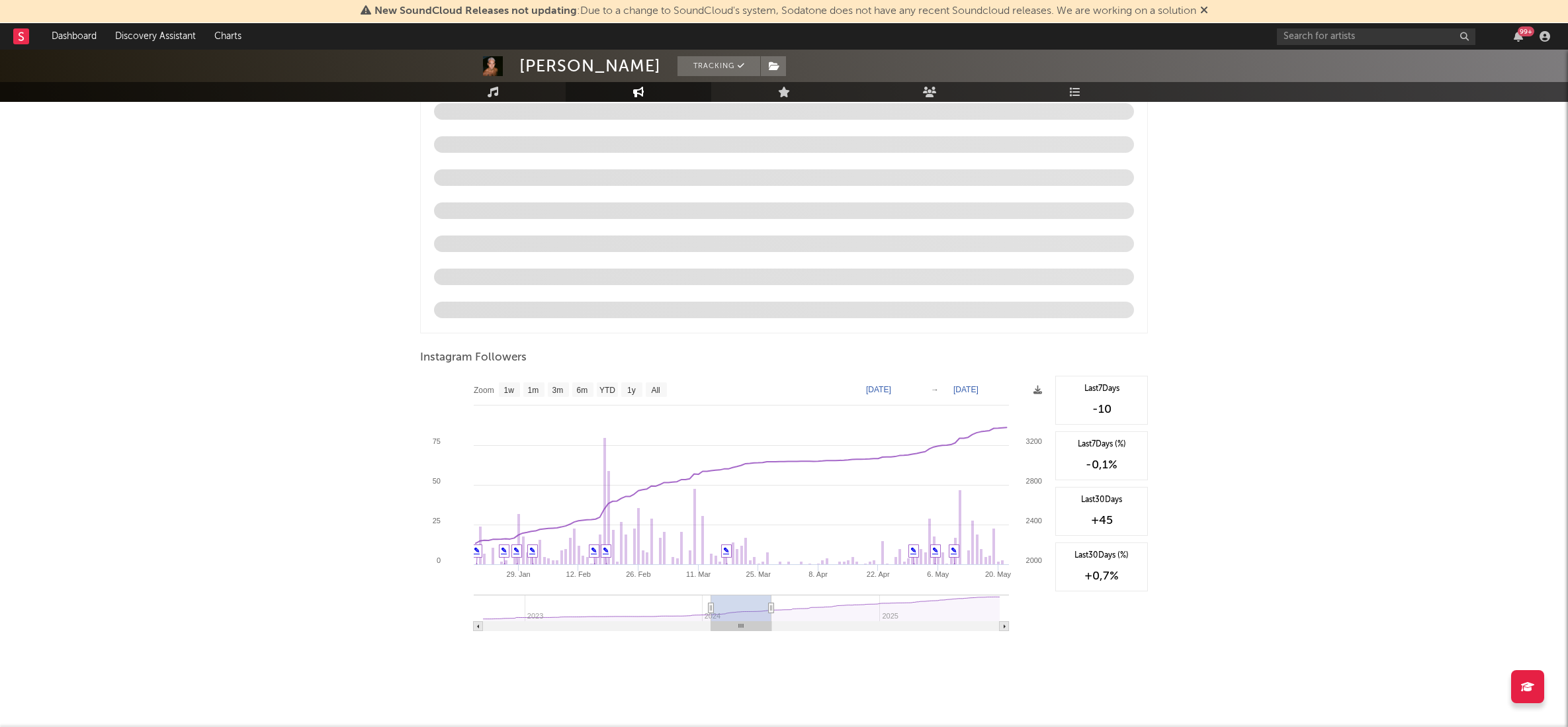
drag, startPoint x: 711, startPoint y: 607, endPoint x: 743, endPoint y: 607, distance: 32.0
click at [743, 607] on rect at bounding box center [741, 608] width 60 height 26
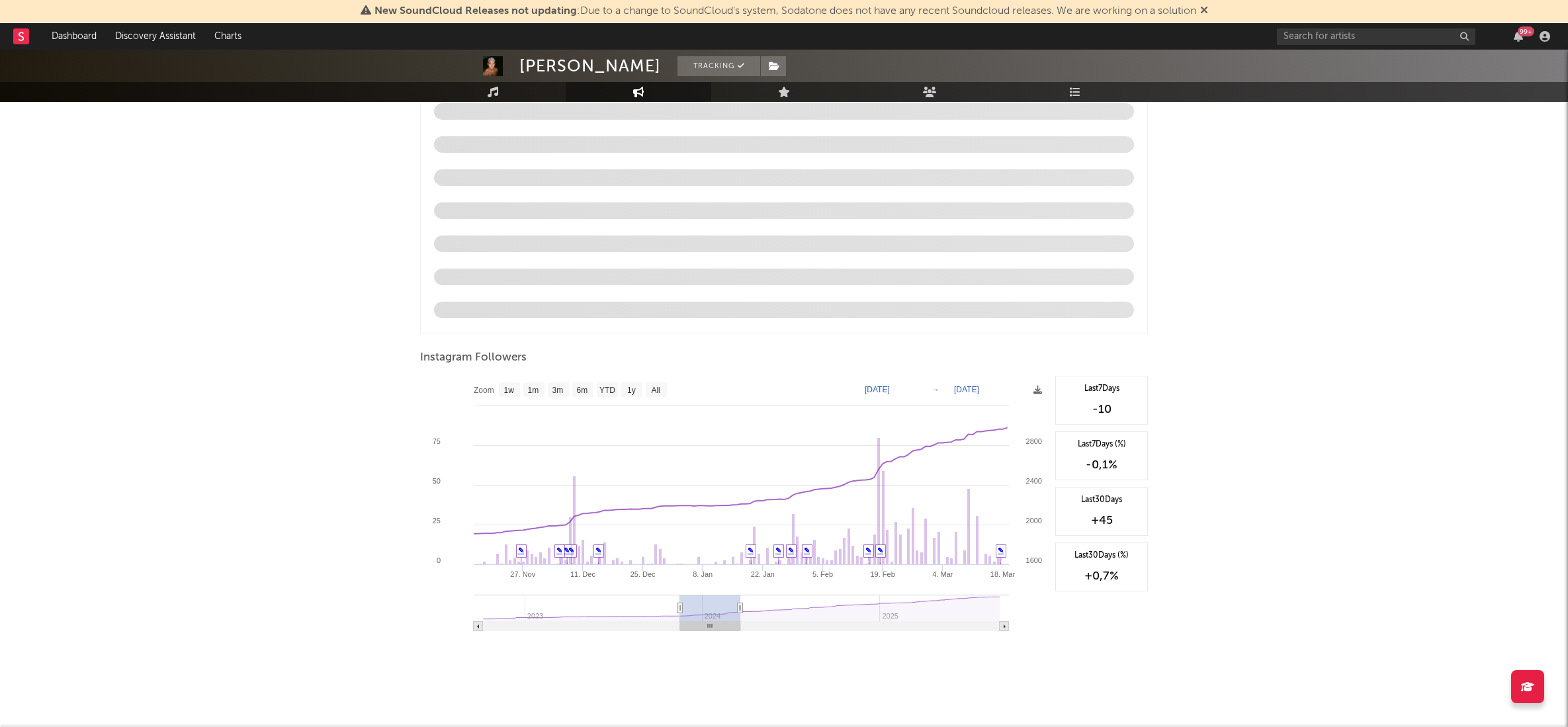
drag, startPoint x: 734, startPoint y: 605, endPoint x: 703, endPoint y: 605, distance: 31.0
click at [703, 605] on rect at bounding box center [710, 608] width 60 height 26
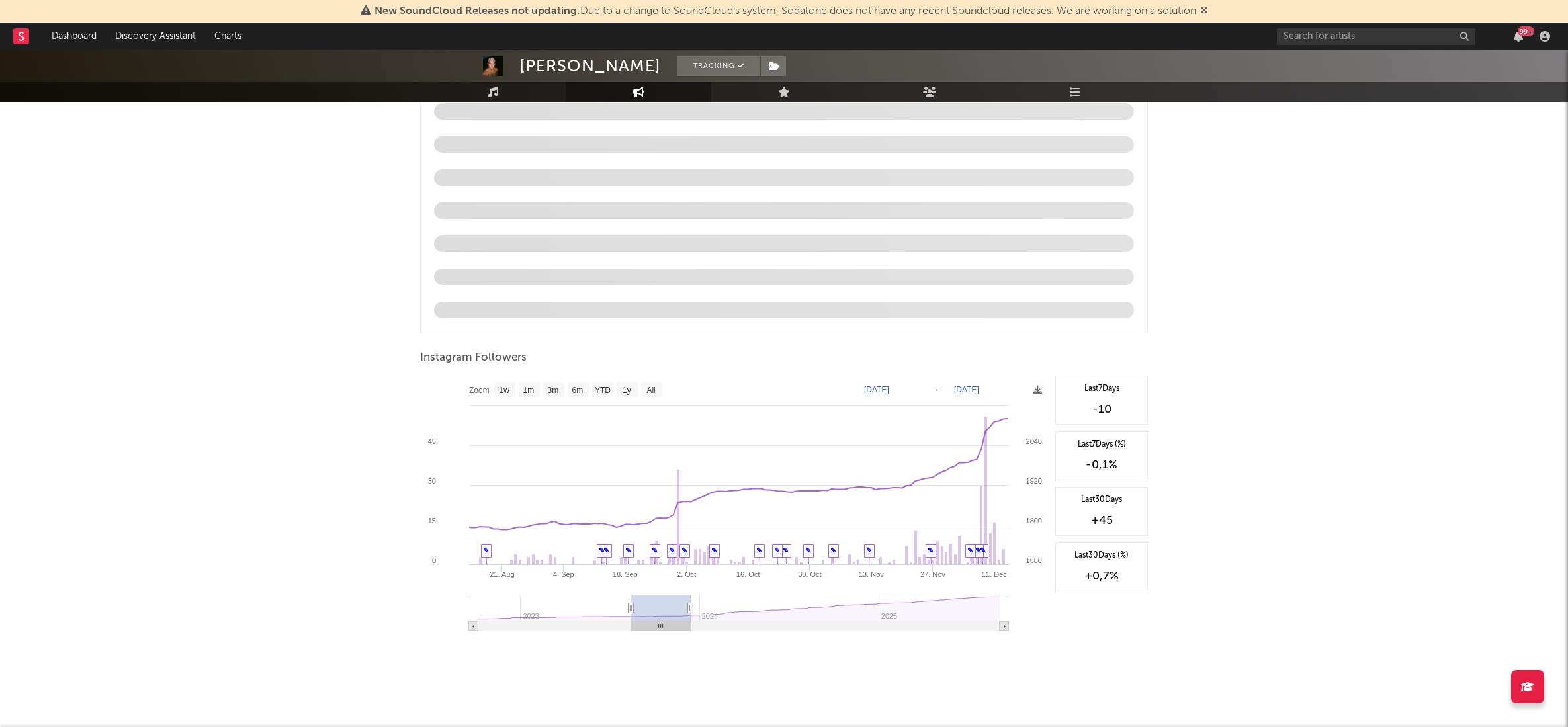
drag, startPoint x: 705, startPoint y: 607, endPoint x: 661, endPoint y: 610, distance: 44.1
click at [661, 610] on rect at bounding box center [661, 608] width 60 height 26
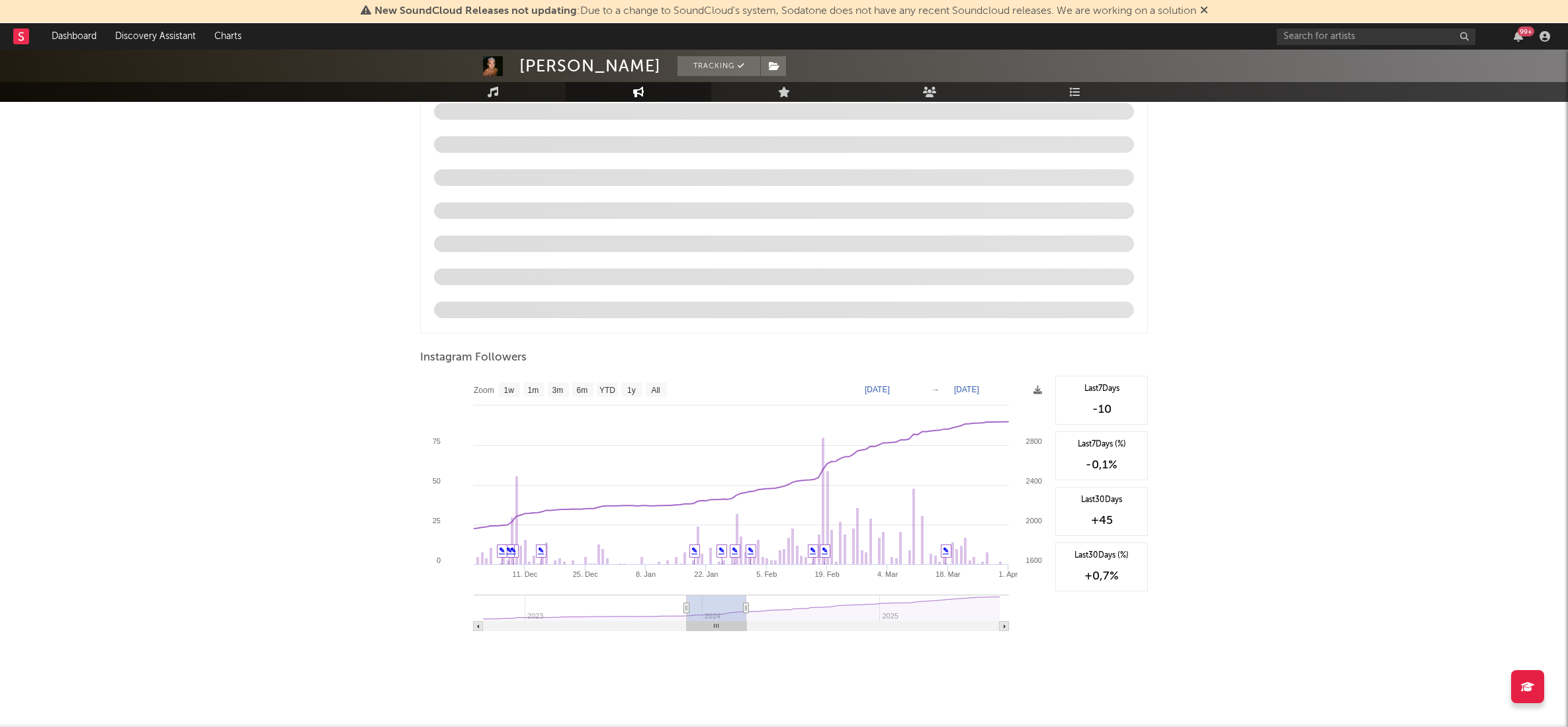
drag, startPoint x: 652, startPoint y: 601, endPoint x: 703, endPoint y: 604, distance: 51.1
click at [703, 604] on rect at bounding box center [717, 608] width 60 height 26
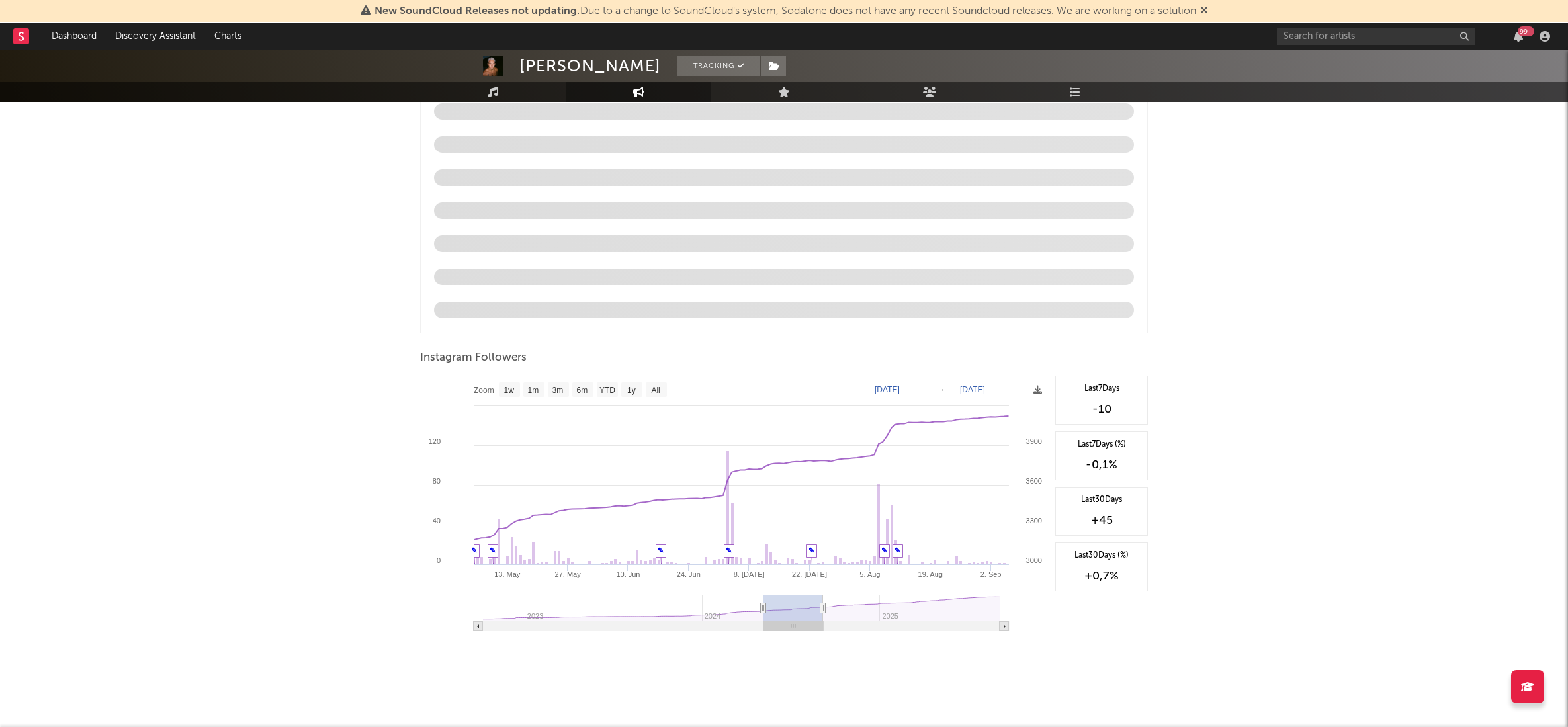
drag, startPoint x: 722, startPoint y: 607, endPoint x: 799, endPoint y: 612, distance: 77.2
click at [799, 612] on rect at bounding box center [794, 608] width 60 height 26
